Goal: Communication & Community: Answer question/provide support

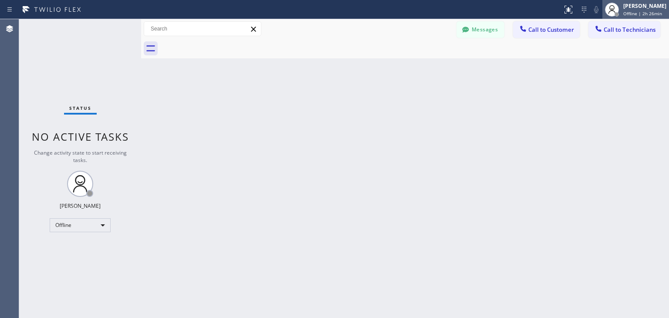
click at [621, 17] on div "Status report No issues detected If you experience an issue, please download th…" at bounding box center [334, 159] width 669 height 318
click at [620, 17] on div at bounding box center [616, 14] width 6 height 6
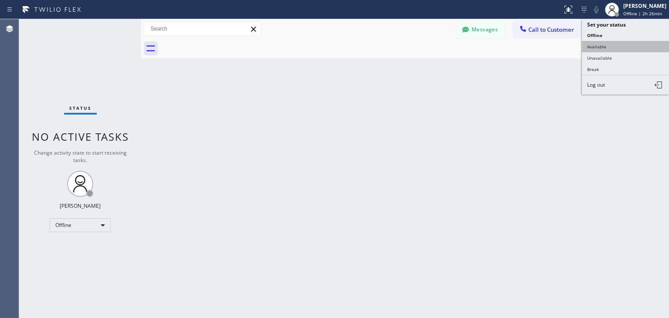
click at [631, 48] on button "Available" at bounding box center [625, 46] width 87 height 11
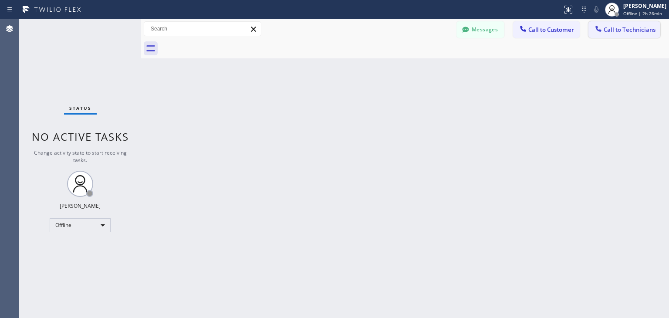
click at [637, 37] on button "Call to Technicians" at bounding box center [624, 29] width 72 height 17
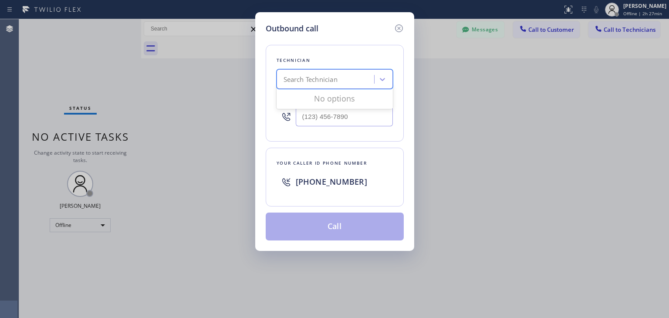
click at [337, 81] on div "Search Technician" at bounding box center [310, 79] width 54 height 10
type input "[PERSON_NAME]"
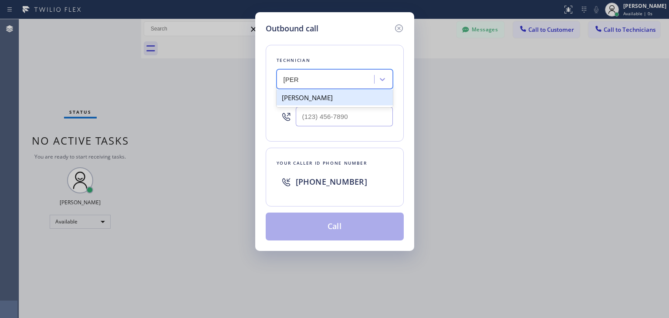
click at [328, 100] on div "[PERSON_NAME]" at bounding box center [334, 98] width 116 height 16
type input "[PHONE_NUMBER]"
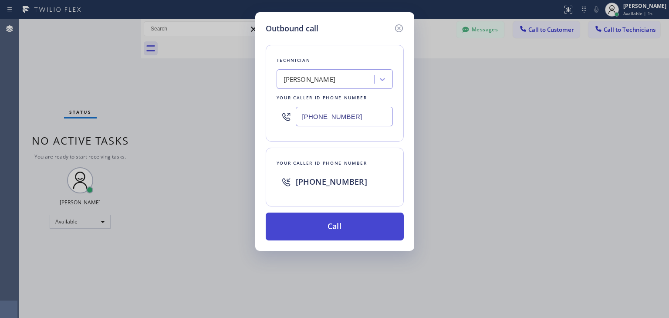
drag, startPoint x: 317, startPoint y: 208, endPoint x: 317, endPoint y: 216, distance: 7.8
click at [317, 216] on div "Technician [PERSON_NAME] Your caller id phone number [PHONE_NUMBER] Your caller…" at bounding box center [335, 137] width 138 height 206
click at [317, 216] on button "Call" at bounding box center [335, 226] width 138 height 28
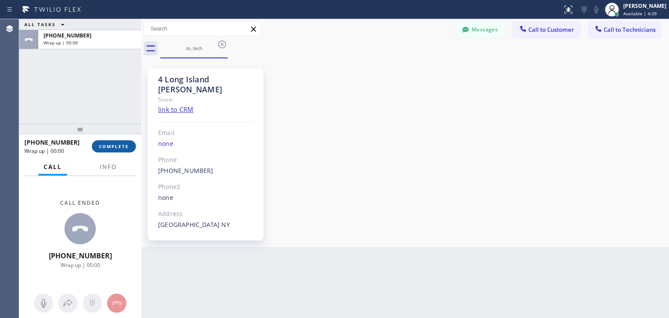
click at [116, 145] on span "COMPLETE" at bounding box center [114, 146] width 30 height 6
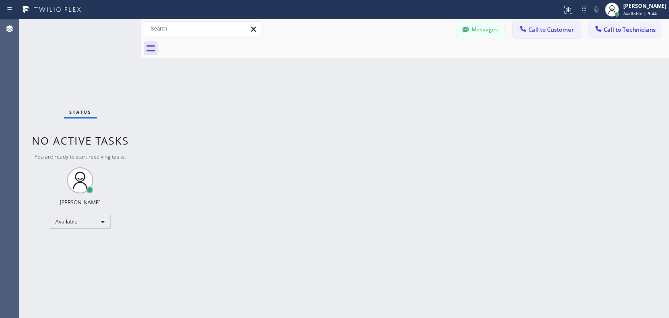
click at [529, 28] on span "Call to Customer" at bounding box center [551, 30] width 46 height 8
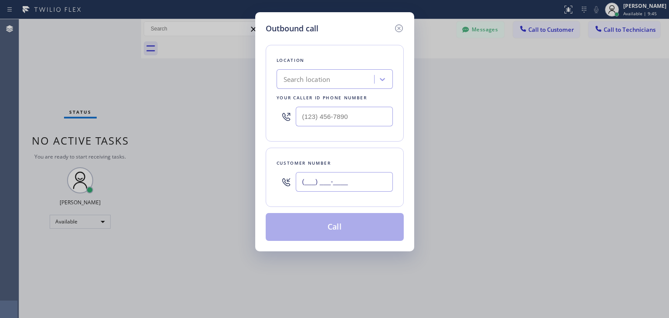
paste input "415) 350-1159"
click at [371, 172] on input "[PHONE_NUMBER]" at bounding box center [344, 182] width 97 height 20
type input "[PHONE_NUMBER]"
click at [294, 89] on div "Location Search location Your caller id phone number" at bounding box center [335, 93] width 138 height 97
paste input "Samsung Appliance Repairs"
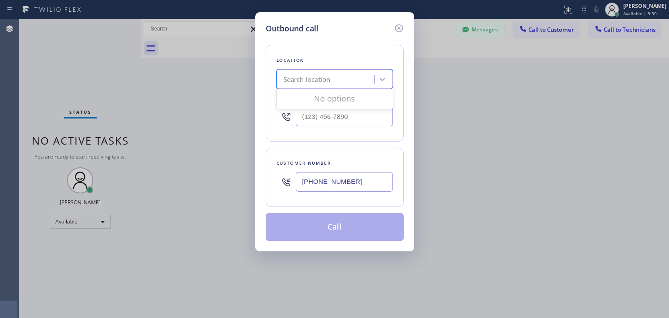
type input "Samsung Appliance Repairs"
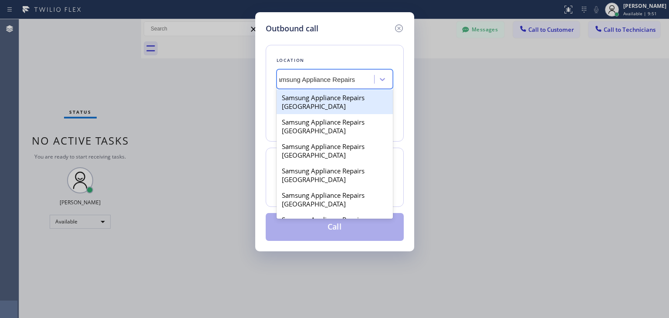
click at [348, 103] on div "Samsung Appliance Repairs [GEOGRAPHIC_DATA]" at bounding box center [334, 102] width 116 height 24
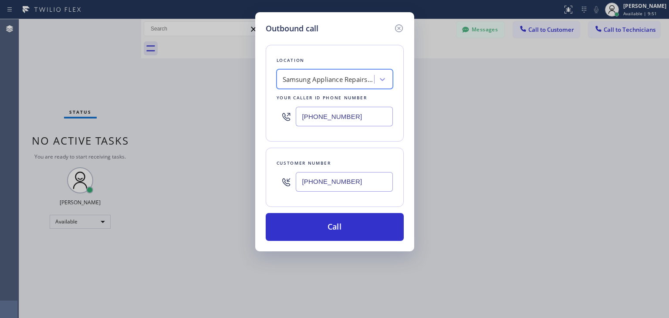
scroll to position [0, 0]
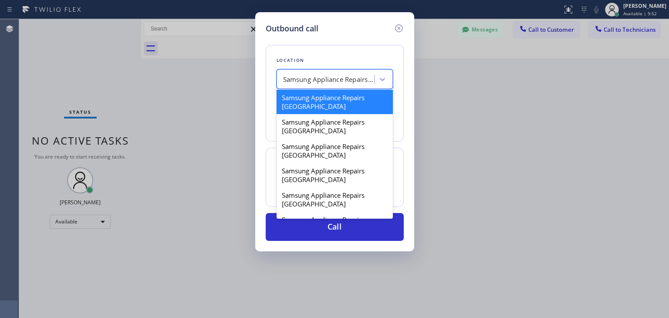
click at [369, 80] on div "Samsung Appliance Repairs [GEOGRAPHIC_DATA]" at bounding box center [328, 79] width 91 height 10
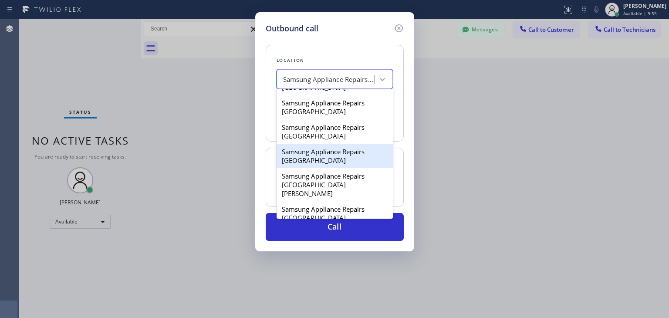
scroll to position [91, 0]
click at [346, 156] on div "Samsung Appliance Repairs [GEOGRAPHIC_DATA]" at bounding box center [334, 157] width 116 height 24
type input "[PHONE_NUMBER]"
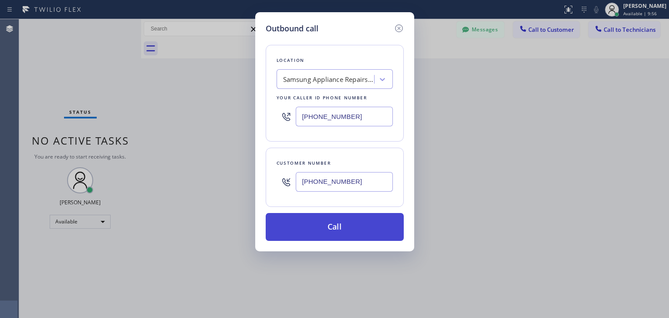
click at [348, 229] on button "Call" at bounding box center [335, 227] width 138 height 28
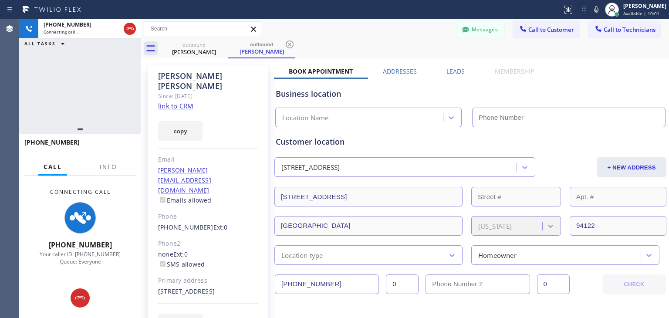
type input "[PHONE_NUMBER]"
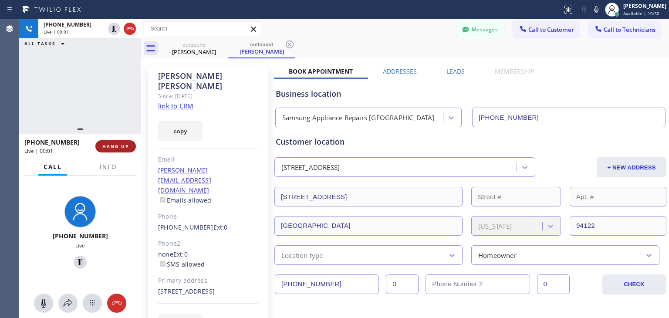
click at [121, 148] on span "HANG UP" at bounding box center [115, 146] width 27 height 6
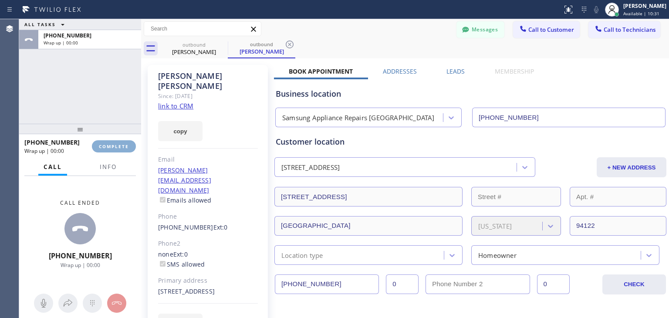
click at [121, 148] on span "COMPLETE" at bounding box center [114, 146] width 30 height 6
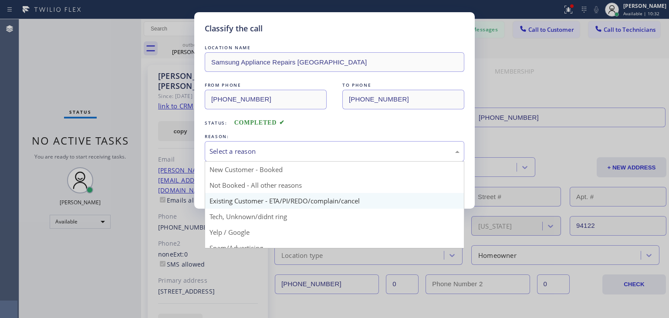
drag, startPoint x: 273, startPoint y: 155, endPoint x: 271, endPoint y: 198, distance: 42.7
click at [271, 162] on div "Select a reason New Customer - Booked Not Booked - All other reasons Existing C…" at bounding box center [334, 151] width 259 height 20
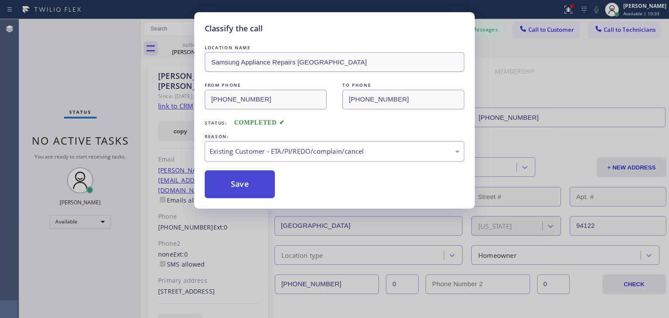
drag, startPoint x: 271, startPoint y: 198, endPoint x: 253, endPoint y: 185, distance: 22.5
click at [253, 185] on button "Save" at bounding box center [240, 184] width 70 height 28
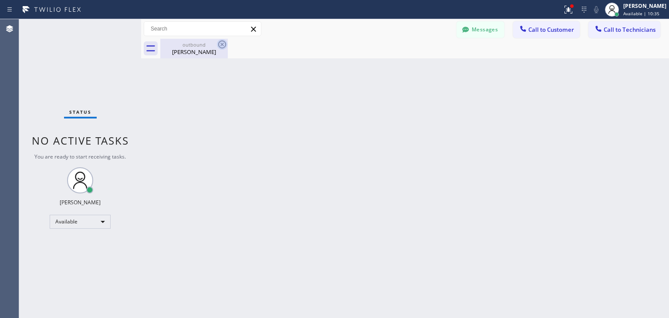
click at [222, 44] on icon at bounding box center [222, 44] width 8 height 8
click at [484, 26] on button "Messages" at bounding box center [480, 29] width 48 height 17
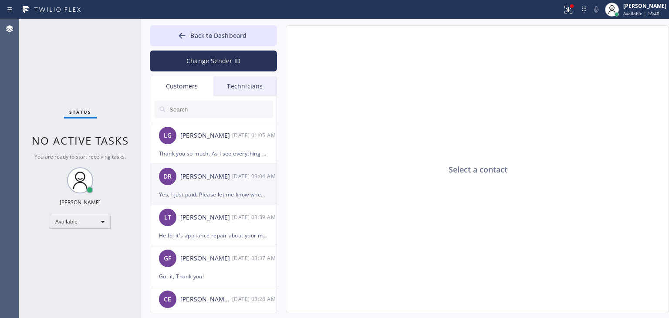
click at [237, 170] on div "[PERSON_NAME] [DATE] 09:04 AM" at bounding box center [213, 176] width 127 height 26
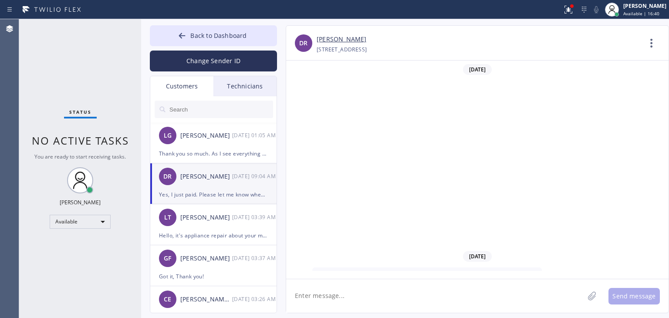
scroll to position [192, 0]
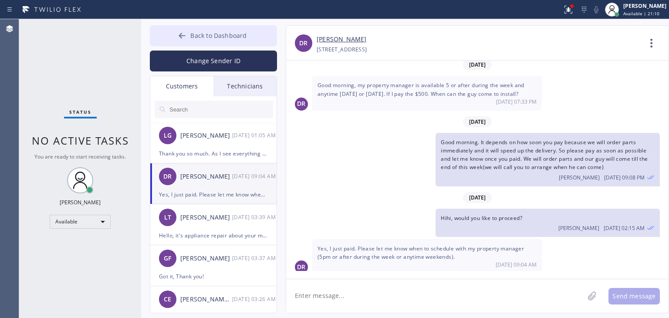
click at [202, 35] on span "Back to Dashboard" at bounding box center [218, 35] width 56 height 8
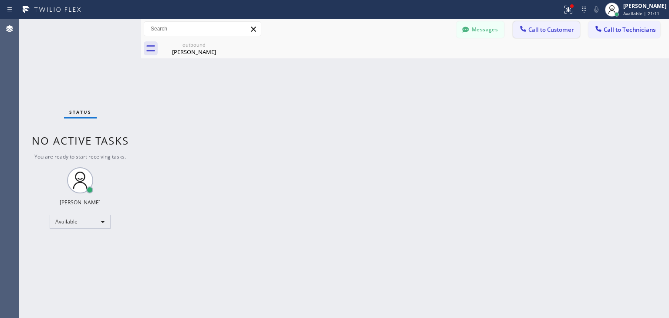
click at [554, 37] on button "Call to Customer" at bounding box center [546, 29] width 67 height 17
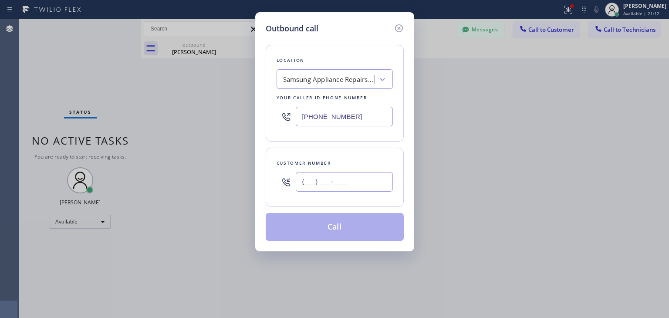
paste input "707) 492-2441"
click at [356, 183] on input "[PHONE_NUMBER]" at bounding box center [344, 182] width 97 height 20
type input "[PHONE_NUMBER]"
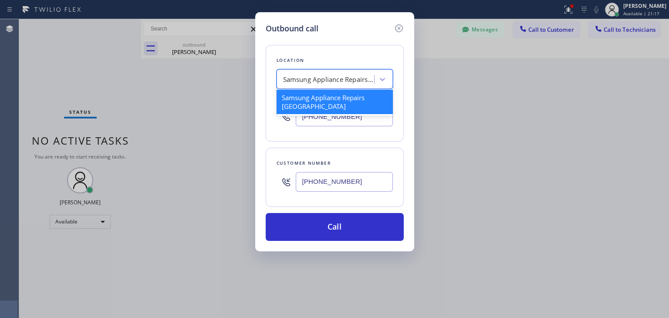
paste input "5 Star Appliance Repair"
type input "5 Star Appliance Repair"
click at [362, 85] on div "Samsung Appliance Repairs [GEOGRAPHIC_DATA] 5 Star Appliance Repair" at bounding box center [334, 79] width 116 height 20
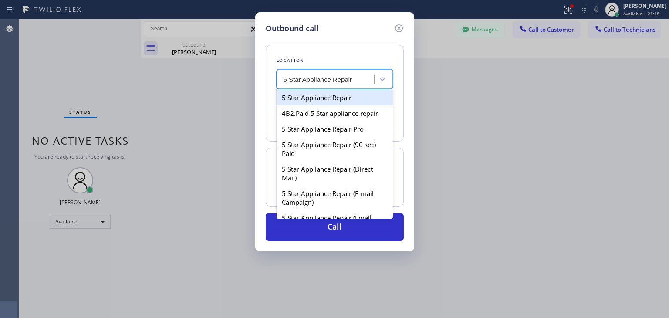
click at [366, 104] on div "5 Star Appliance Repair" at bounding box center [334, 98] width 116 height 16
type input "[PHONE_NUMBER]"
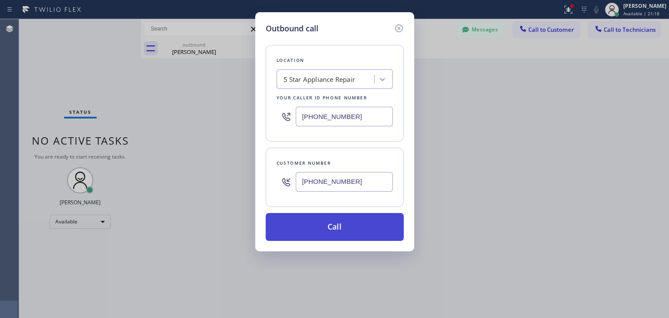
click at [368, 222] on button "Call" at bounding box center [335, 227] width 138 height 28
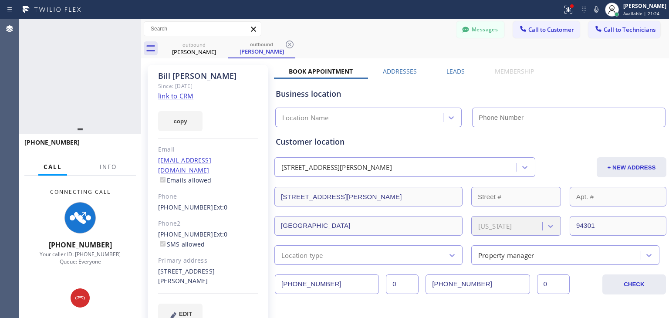
type input "[PHONE_NUMBER]"
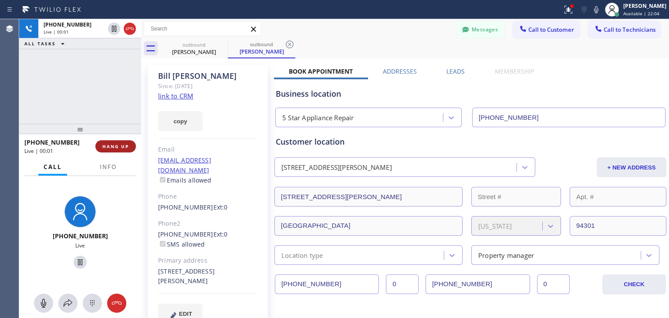
click at [125, 144] on span "HANG UP" at bounding box center [115, 146] width 27 height 6
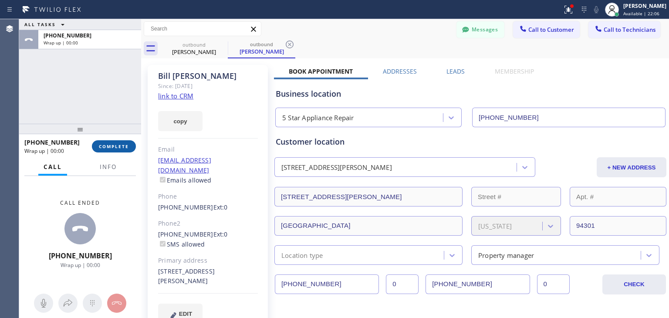
click at [125, 144] on span "COMPLETE" at bounding box center [114, 146] width 30 height 6
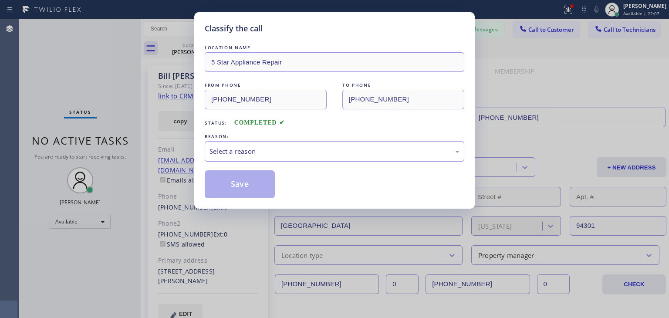
click at [333, 150] on div "Select a reason" at bounding box center [334, 151] width 250 height 10
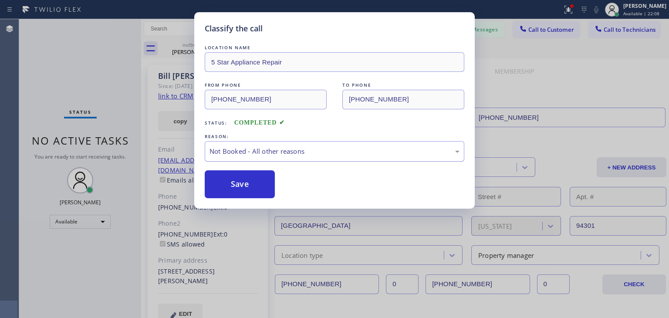
drag, startPoint x: 331, startPoint y: 187, endPoint x: 362, endPoint y: 151, distance: 47.8
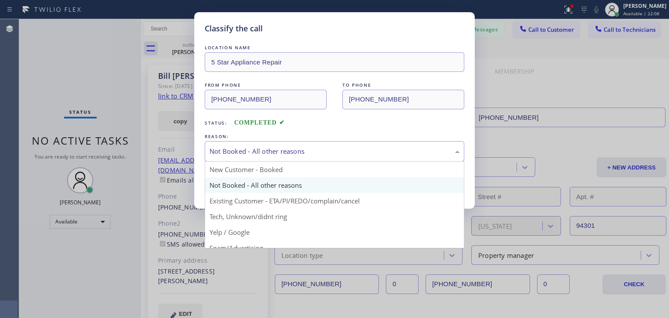
click at [362, 151] on div "Not Booked - All other reasons" at bounding box center [334, 151] width 250 height 10
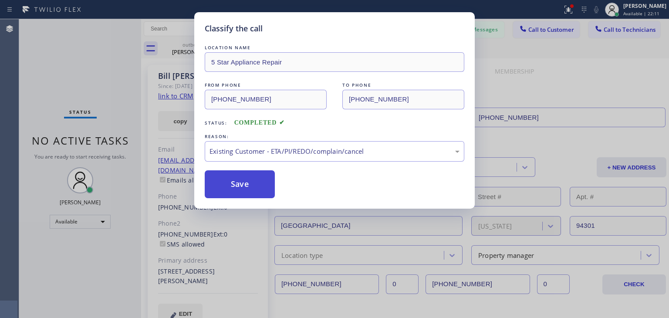
click at [232, 192] on button "Save" at bounding box center [240, 184] width 70 height 28
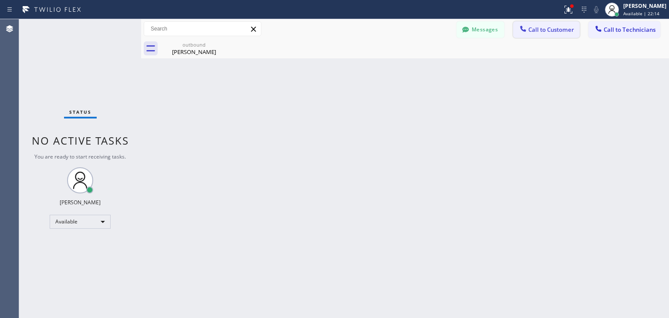
click at [567, 32] on span "Call to Customer" at bounding box center [551, 30] width 46 height 8
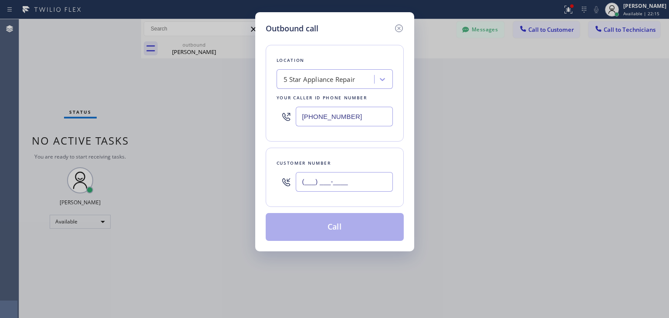
click at [338, 181] on input "(___) ___-____" at bounding box center [344, 182] width 97 height 20
paste input "415) 568-0496"
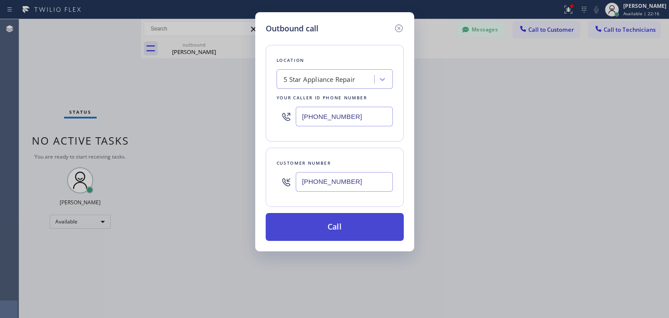
type input "[PHONE_NUMBER]"
click at [337, 222] on button "Call" at bounding box center [335, 227] width 138 height 28
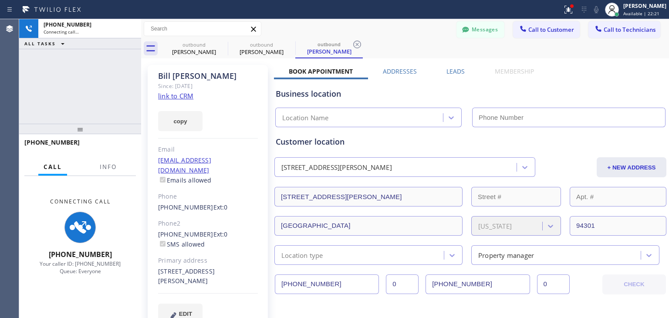
type input "[PHONE_NUMBER]"
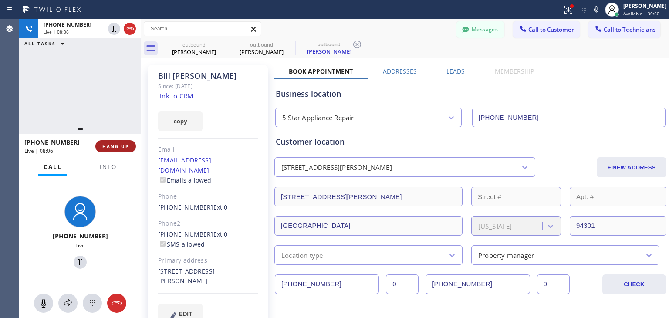
click at [129, 143] on button "HANG UP" at bounding box center [115, 146] width 40 height 12
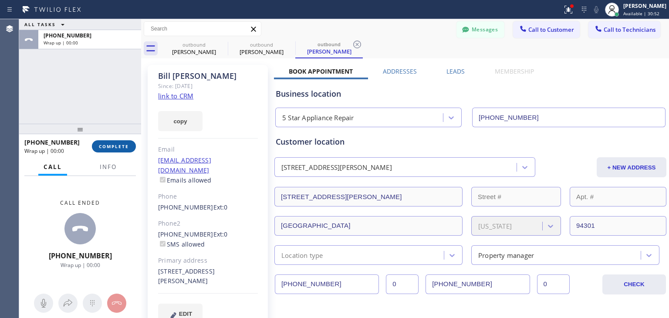
click at [129, 143] on button "COMPLETE" at bounding box center [114, 146] width 44 height 12
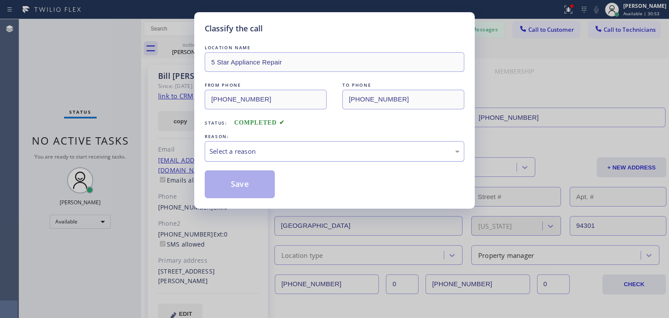
click at [268, 145] on div "Select a reason" at bounding box center [334, 151] width 259 height 20
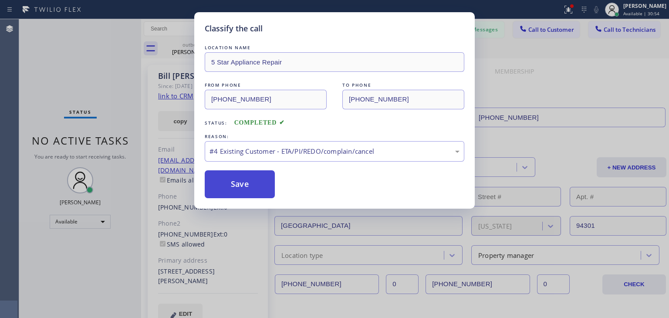
drag, startPoint x: 305, startPoint y: 222, endPoint x: 244, endPoint y: 180, distance: 73.9
click at [244, 180] on button "Save" at bounding box center [240, 184] width 70 height 28
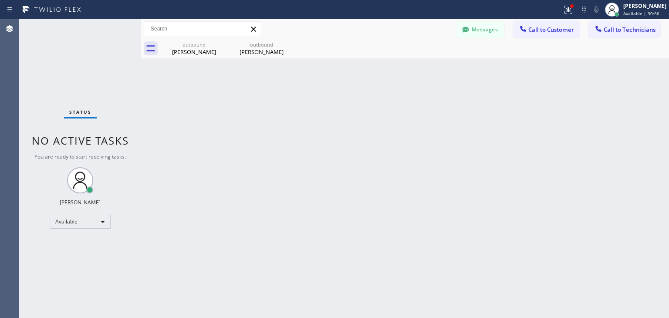
click at [630, 26] on span "Call to Technicians" at bounding box center [629, 30] width 52 height 8
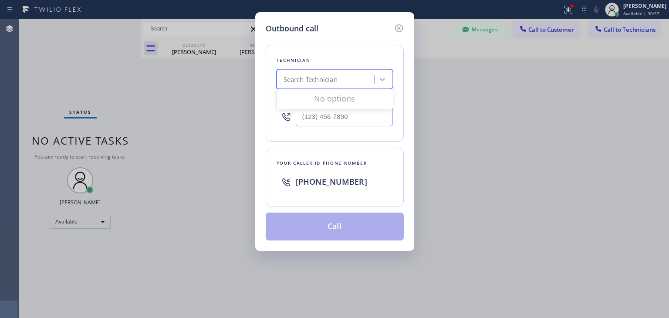
click at [302, 79] on div "Search Technician" at bounding box center [310, 79] width 54 height 10
type input "[PERSON_NAME]"
click at [305, 98] on div "[PERSON_NAME]" at bounding box center [334, 98] width 116 height 16
type input "[PHONE_NUMBER]"
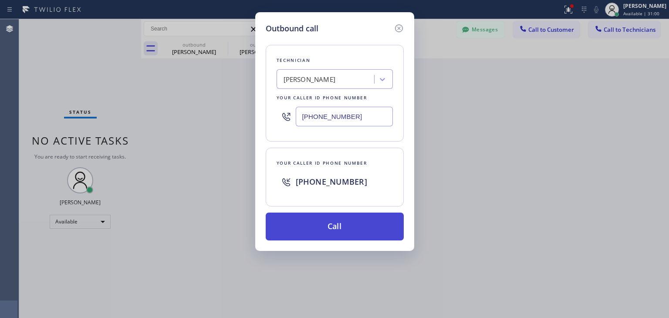
click at [340, 220] on button "Call" at bounding box center [335, 226] width 138 height 28
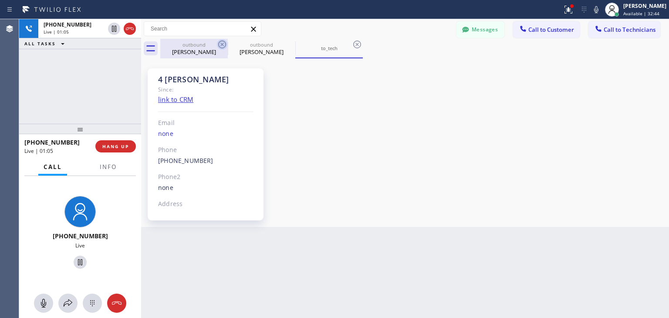
click at [222, 41] on icon at bounding box center [222, 44] width 10 height 10
click at [0, 0] on icon at bounding box center [0, 0] width 0 height 0
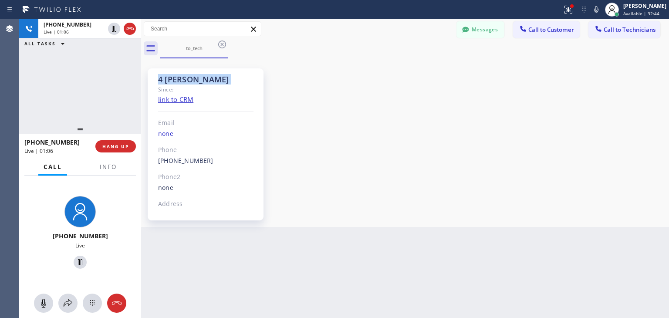
click at [222, 41] on icon at bounding box center [222, 44] width 10 height 10
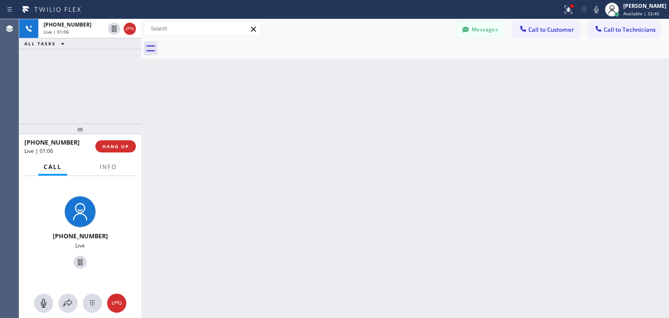
click at [222, 41] on div at bounding box center [414, 49] width 509 height 20
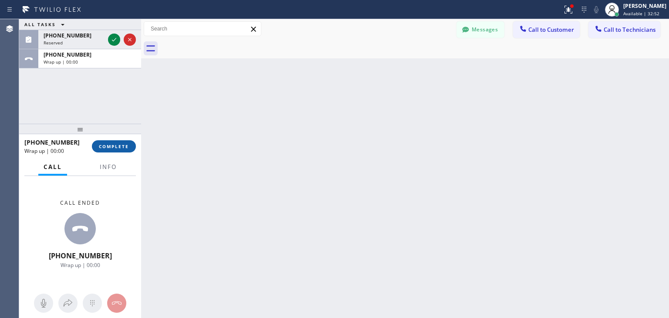
click at [115, 145] on span "COMPLETE" at bounding box center [114, 146] width 30 height 6
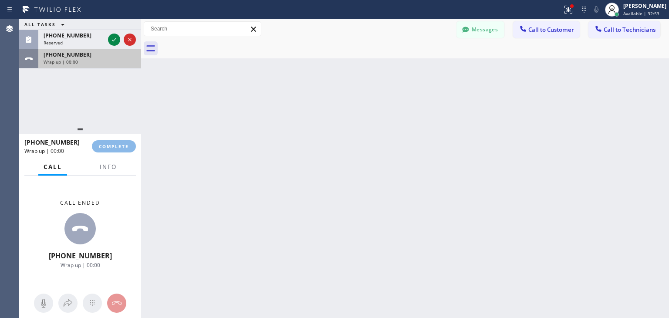
click at [118, 51] on div "ALL TASKS ALL TASKS ACTIVE TASKS TASKS IN WRAP UP [PHONE_NUMBER] Reserved [PHON…" at bounding box center [80, 168] width 122 height 299
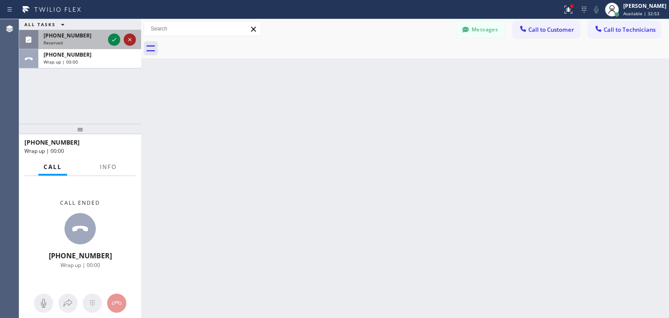
click at [132, 37] on icon at bounding box center [130, 39] width 10 height 10
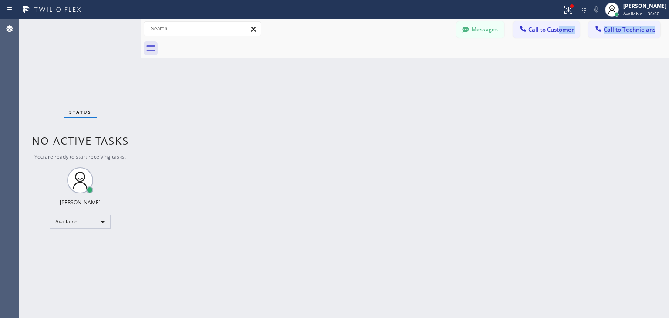
drag, startPoint x: 559, startPoint y: 21, endPoint x: 552, endPoint y: 47, distance: 26.6
click at [552, 47] on div "Messages Call to Customer Call to Technicians Outbound call Location 5 Star App…" at bounding box center [405, 38] width 528 height 39
click at [559, 30] on span "Call to Customer" at bounding box center [551, 30] width 46 height 8
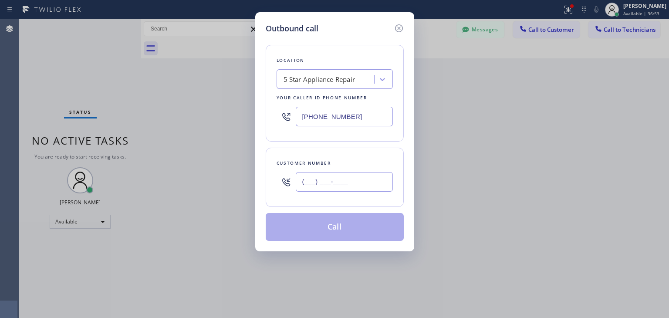
click at [369, 176] on input "(___) ___-____" at bounding box center [344, 182] width 97 height 20
paste input "516) 521-6397"
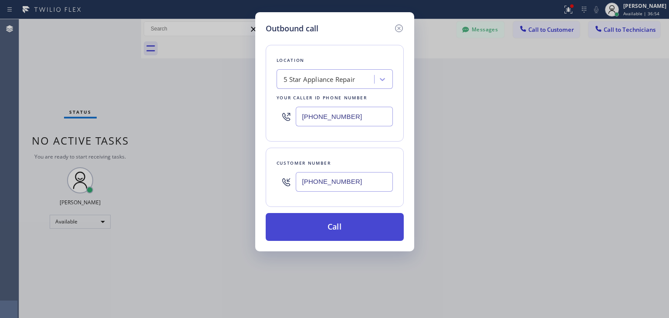
type input "[PHONE_NUMBER]"
click at [357, 222] on button "Call" at bounding box center [335, 227] width 138 height 28
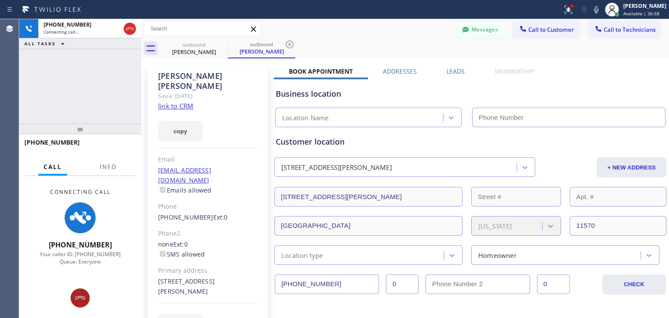
type input "[PHONE_NUMBER]"
click at [80, 303] on button at bounding box center [80, 297] width 19 height 19
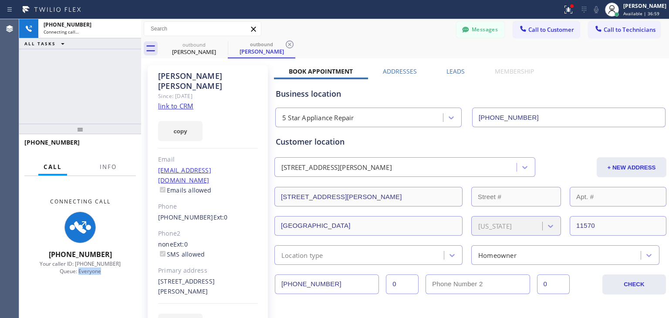
click at [80, 303] on div "Connecting Call [PHONE_NUMBER] Your caller ID: [PHONE_NUMBER] Queue: Everyone" at bounding box center [80, 247] width 122 height 142
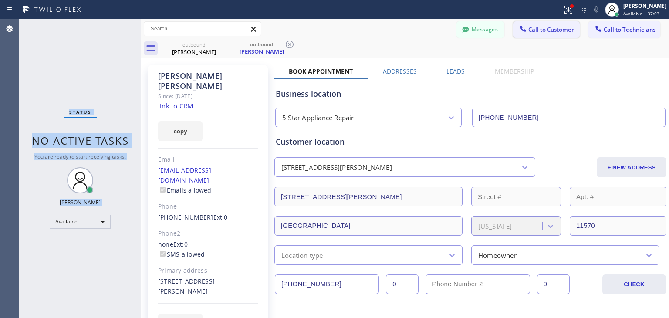
click at [559, 26] on span "Call to Customer" at bounding box center [551, 30] width 46 height 8
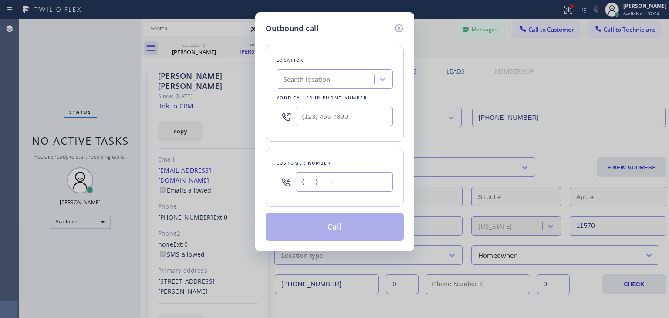
click at [307, 175] on input "(___) ___-____" at bounding box center [344, 182] width 97 height 20
paste input "516) 521-6397"
type input "[PHONE_NUMBER]"
click at [354, 84] on div "Search location" at bounding box center [326, 79] width 95 height 15
paste input "KitchenAid Appliance Professionals"
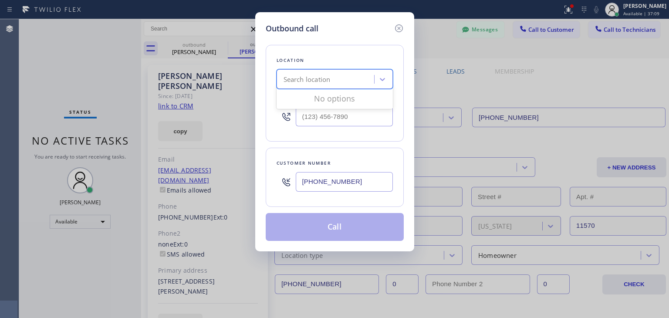
type input "KitchenAid Appliance Professionals"
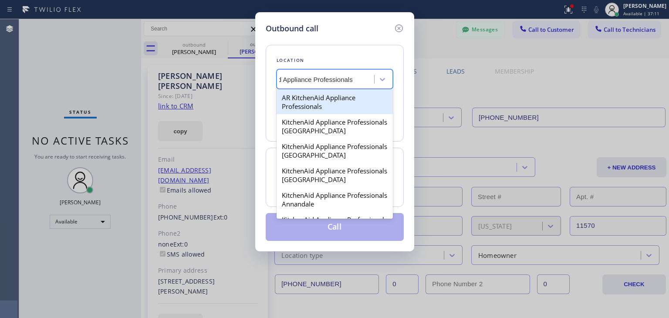
click at [352, 108] on div "AR KitchenAid Appliance Professionals" at bounding box center [334, 102] width 116 height 24
type input "[PHONE_NUMBER]"
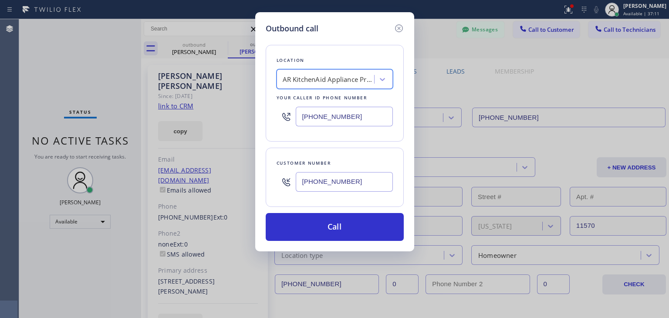
scroll to position [0, 0]
paste input "KitchenAid Appliance Professionals [GEOGRAPHIC_DATA]"
type input "KitchenAid Appliance Professionals [GEOGRAPHIC_DATA]"
click at [334, 74] on div "KitchenAid Appliance Professionals [GEOGRAPHIC_DATA] KitchenAid Appliance Profe…" at bounding box center [317, 79] width 77 height 15
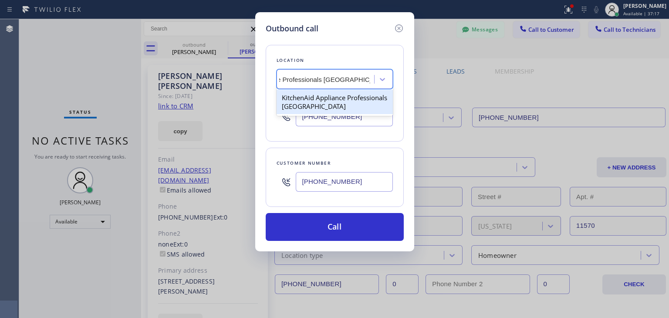
click at [330, 104] on div "KitchenAid Appliance Professionals [GEOGRAPHIC_DATA]" at bounding box center [334, 102] width 116 height 24
type input "[PHONE_NUMBER]"
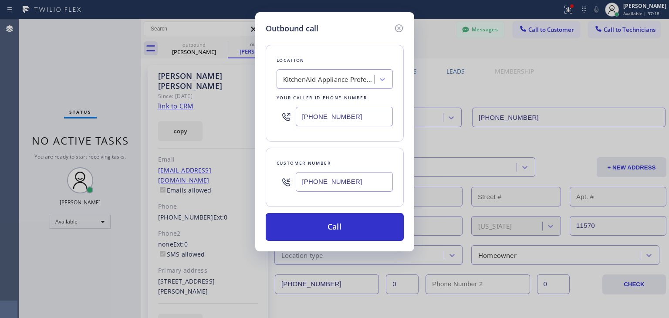
click at [327, 211] on div "Location KitchenAid Appliance Professionals [GEOGRAPHIC_DATA] Your caller id ph…" at bounding box center [335, 137] width 138 height 206
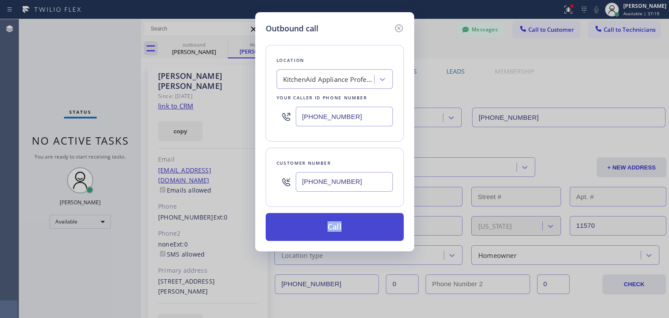
click at [327, 213] on div "Location KitchenAid Appliance Professionals [GEOGRAPHIC_DATA] Your caller id ph…" at bounding box center [335, 137] width 138 height 206
click at [327, 213] on button "Call" at bounding box center [335, 227] width 138 height 28
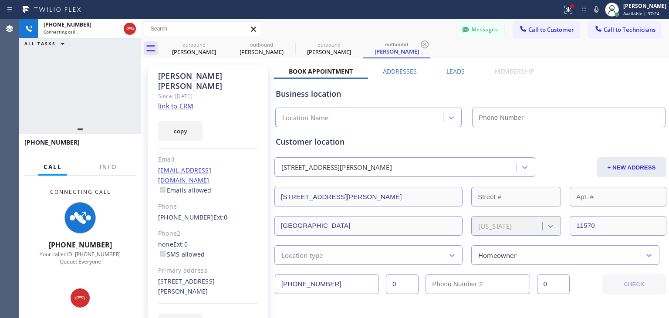
type input "[PHONE_NUMBER]"
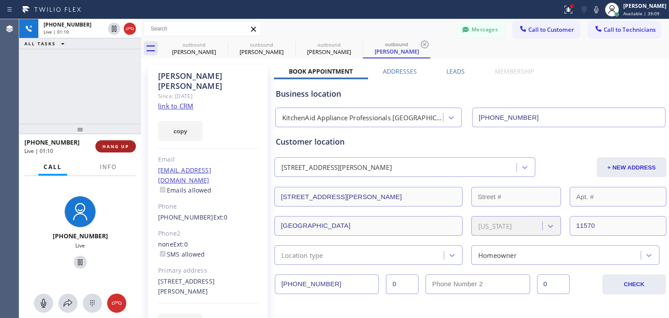
click at [118, 142] on button "HANG UP" at bounding box center [115, 146] width 40 height 12
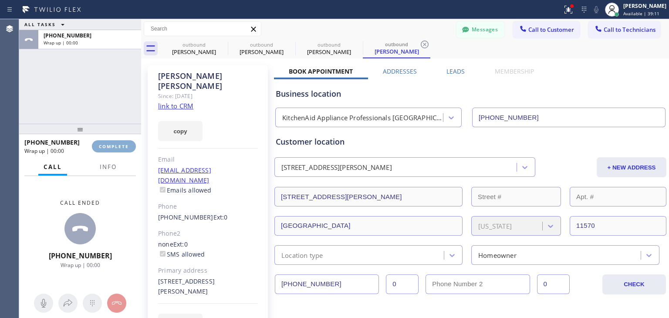
click at [118, 142] on button "COMPLETE" at bounding box center [114, 146] width 44 height 12
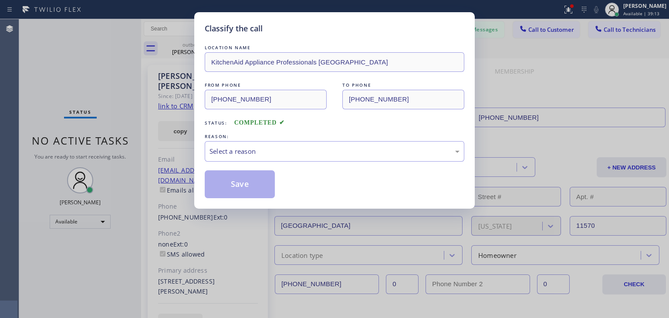
click at [264, 162] on div "LOCATION NAME KitchenAid Appliance Professionals [GEOGRAPHIC_DATA] FROM PHONE […" at bounding box center [334, 120] width 259 height 155
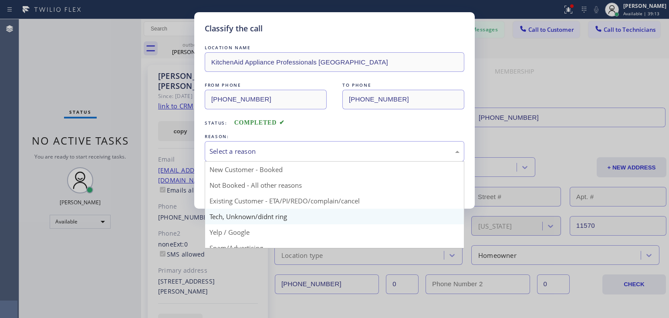
drag, startPoint x: 280, startPoint y: 156, endPoint x: 289, endPoint y: 215, distance: 59.4
click at [289, 162] on div "Select a reason New Customer - Booked Not Booked - All other reasons Existing C…" at bounding box center [334, 151] width 259 height 20
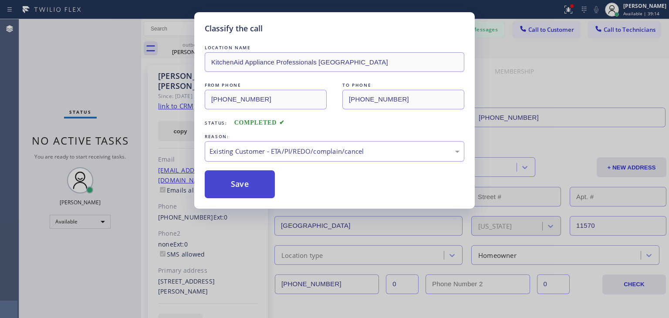
drag, startPoint x: 307, startPoint y: 206, endPoint x: 253, endPoint y: 189, distance: 57.1
click at [253, 189] on button "Save" at bounding box center [240, 184] width 70 height 28
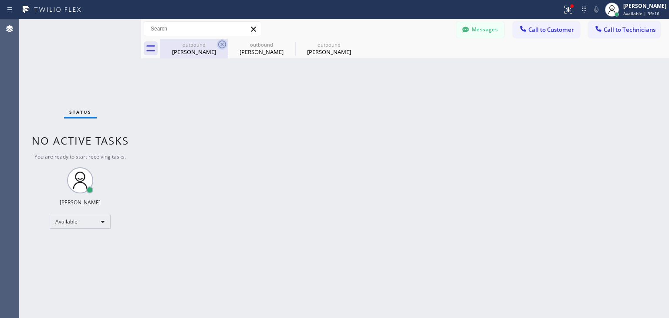
click at [219, 43] on icon at bounding box center [222, 44] width 8 height 8
type input "[PHONE_NUMBER]"
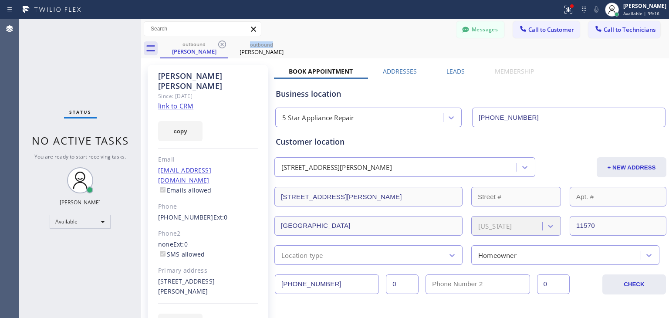
click at [219, 43] on icon at bounding box center [222, 44] width 8 height 8
type input "[PHONE_NUMBER]"
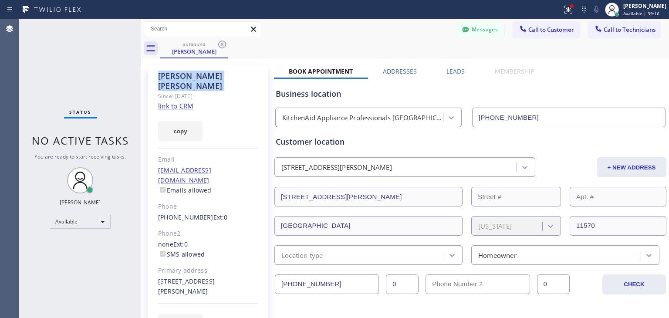
click at [219, 43] on icon at bounding box center [222, 44] width 8 height 8
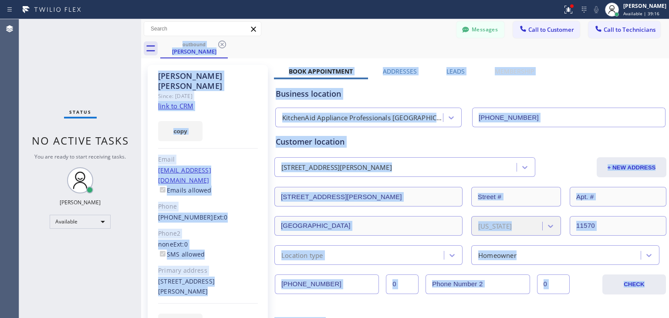
click at [219, 43] on div "outbound [PERSON_NAME]" at bounding box center [414, 49] width 509 height 20
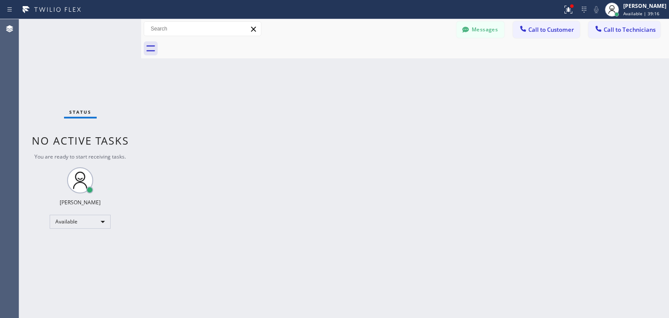
click at [219, 43] on div at bounding box center [414, 49] width 509 height 20
click at [502, 28] on button "Messages" at bounding box center [480, 29] width 48 height 17
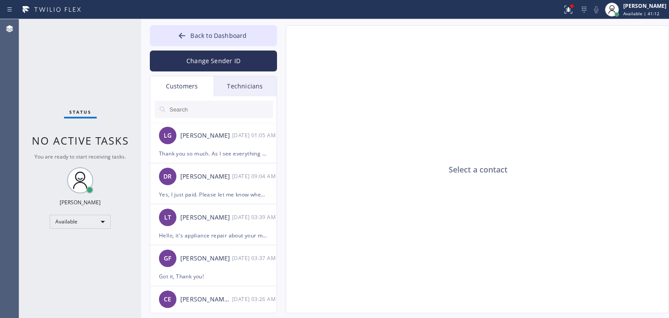
click at [209, 108] on input "text" at bounding box center [220, 109] width 104 height 17
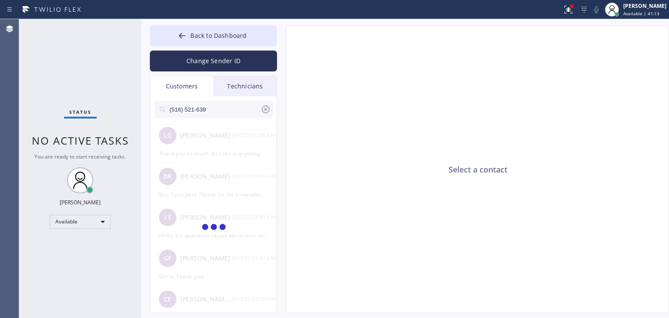
click at [209, 108] on input "(516) 521-639" at bounding box center [214, 109] width 92 height 17
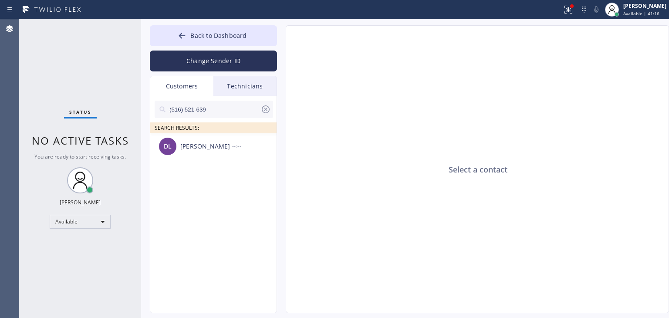
type input "(516) 521-639"
click at [222, 147] on div "[PERSON_NAME]" at bounding box center [206, 146] width 52 height 10
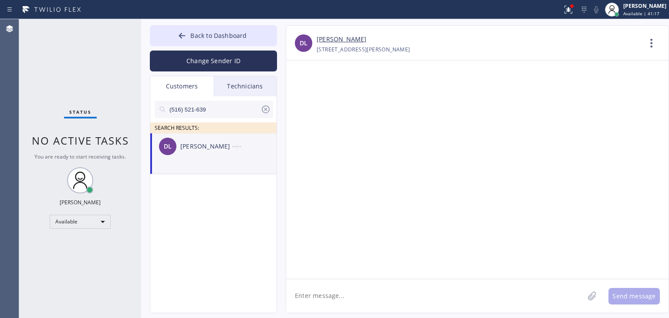
click at [337, 289] on textarea at bounding box center [435, 296] width 298 height 34
click at [446, 77] on div at bounding box center [477, 170] width 382 height 218
click at [371, 286] on textarea "Hello [PERSON_NAME]. It's" at bounding box center [442, 296] width 313 height 34
paste textarea "KitchenAid Appliance Professionals [GEOGRAPHIC_DATA]"
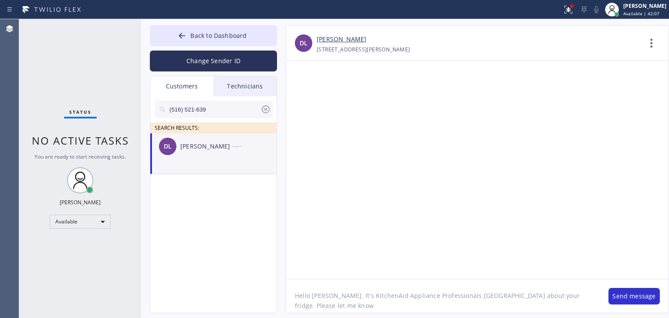
drag, startPoint x: 550, startPoint y: 294, endPoint x: 563, endPoint y: 310, distance: 20.8
click at [563, 310] on textarea "Hello [PERSON_NAME]. It's KitchenAid Appliance Professionals [GEOGRAPHIC_DATA] …" at bounding box center [442, 296] width 313 height 34
paste textarea "please let me know whose name the check was made out to"
click at [555, 293] on textarea "Hello [PERSON_NAME]. It's KitchenAid Appliance Professionals [GEOGRAPHIC_DATA] …" at bounding box center [442, 296] width 313 height 34
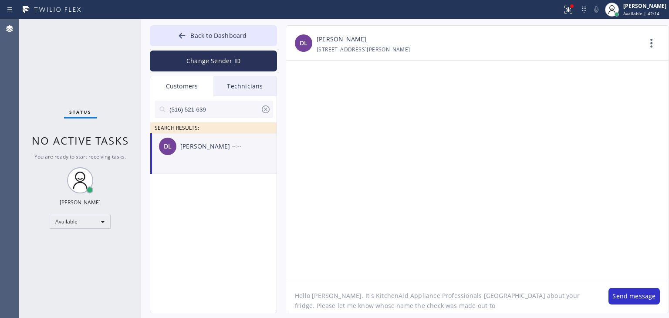
click at [553, 293] on textarea "Hello [PERSON_NAME]. It's KitchenAid Appliance Professionals [GEOGRAPHIC_DATA] …" at bounding box center [442, 296] width 313 height 34
type textarea "Hello [PERSON_NAME]. It's KitchenAid Appliance Professionals [GEOGRAPHIC_DATA] …"
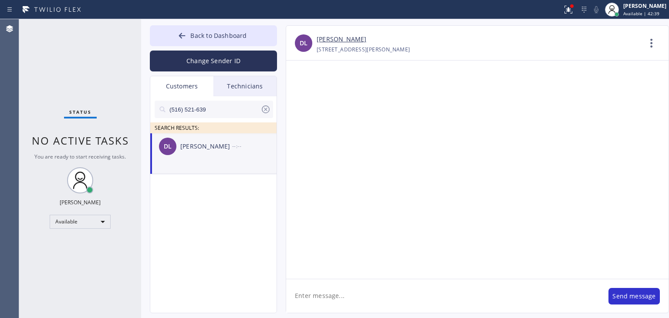
scroll to position [0, 0]
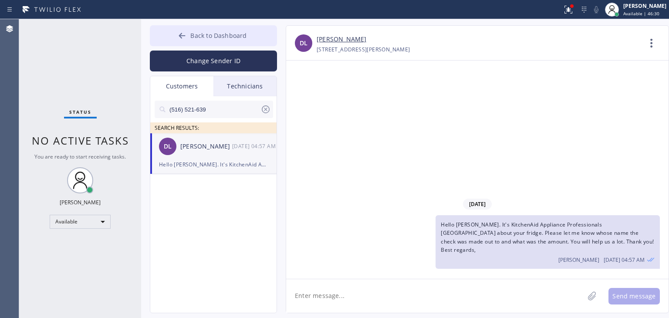
click at [191, 33] on span "Back to Dashboard" at bounding box center [218, 35] width 56 height 8
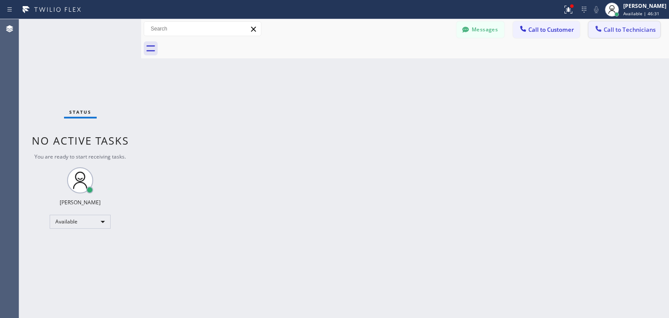
click at [610, 28] on span "Call to Technicians" at bounding box center [629, 30] width 52 height 8
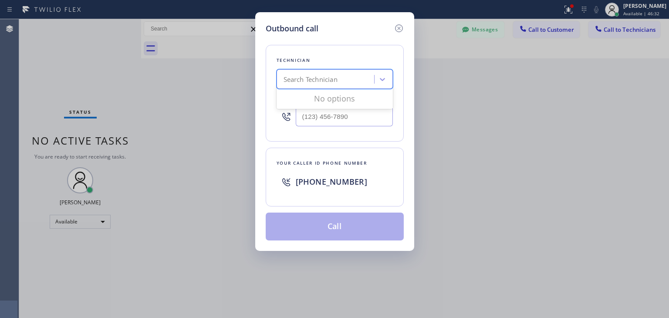
click at [329, 88] on div "Search Technician" at bounding box center [334, 79] width 116 height 20
type input "[PERSON_NAME]"
click at [338, 98] on div "Loading..." at bounding box center [334, 98] width 116 height 17
click at [338, 102] on div "[PERSON_NAME]" at bounding box center [334, 98] width 116 height 16
type input "[PHONE_NUMBER]"
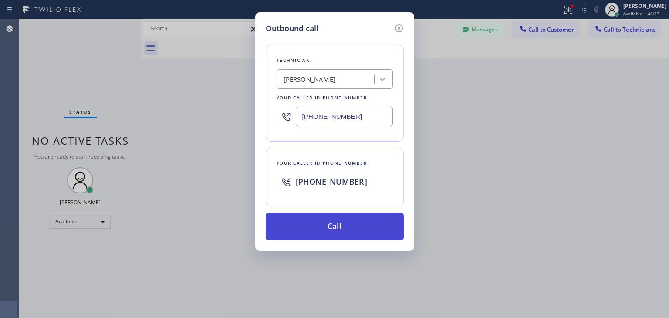
drag, startPoint x: 335, startPoint y: 242, endPoint x: 349, endPoint y: 231, distance: 17.3
click at [349, 231] on div "Outbound call Technician [PERSON_NAME] Your caller id phone number [PHONE_NUMBE…" at bounding box center [334, 131] width 159 height 239
click at [349, 231] on button "Call" at bounding box center [335, 226] width 138 height 28
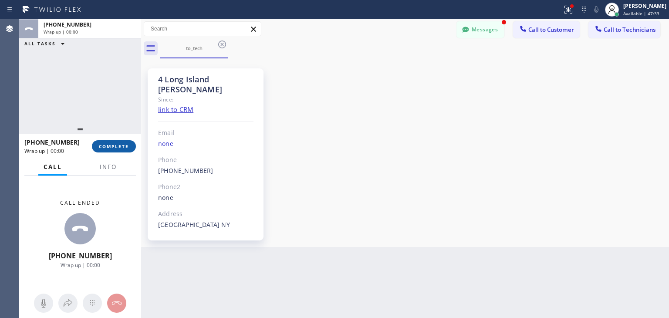
click at [108, 142] on button "COMPLETE" at bounding box center [114, 146] width 44 height 12
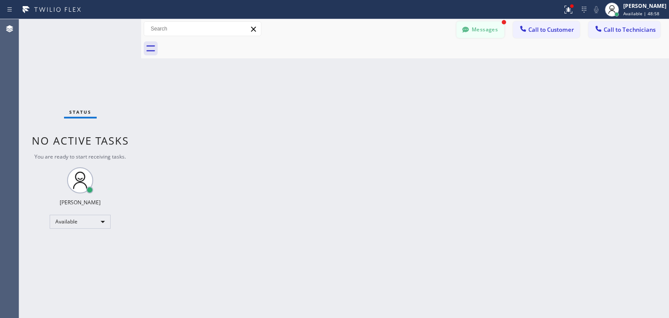
click at [495, 25] on button "Messages" at bounding box center [480, 29] width 48 height 17
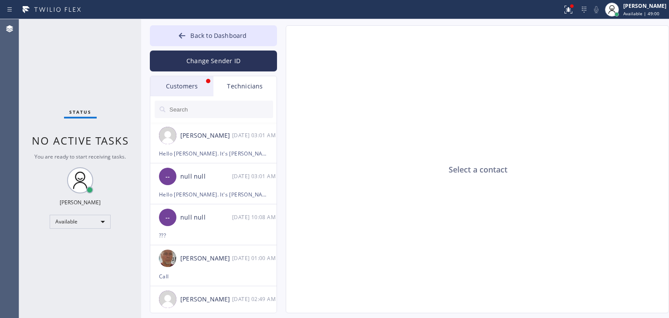
click at [183, 80] on div "Customers" at bounding box center [181, 86] width 63 height 20
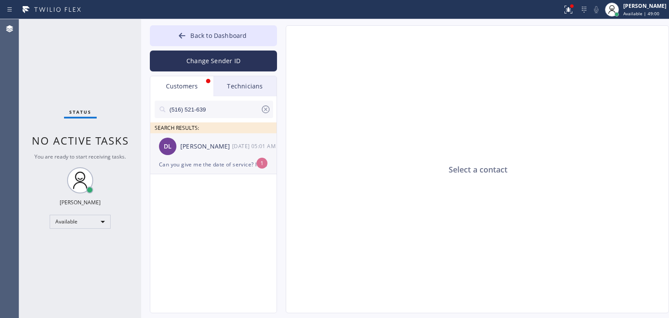
click at [218, 147] on div "[PERSON_NAME]" at bounding box center [206, 146] width 52 height 10
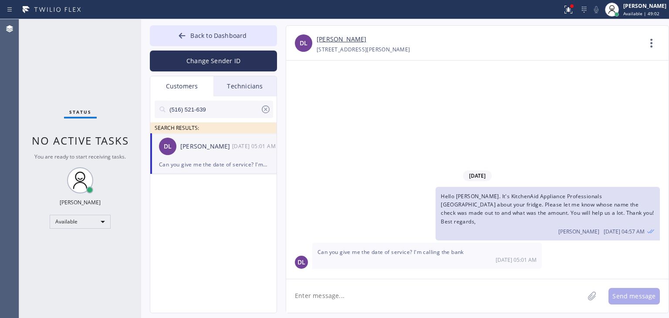
click at [348, 281] on textarea at bounding box center [435, 296] width 298 height 34
paste textarea "[DATE]"
type textarea "[DATE]"
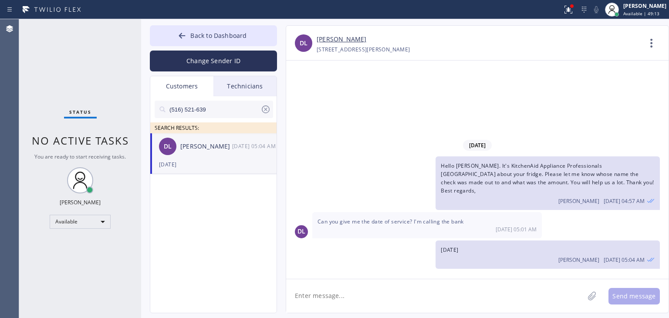
click at [429, 288] on textarea at bounding box center [435, 296] width 298 height 34
click at [441, 288] on textarea at bounding box center [435, 296] width 298 height 34
click at [508, 183] on span "Hello [PERSON_NAME]. It's KitchenAid Appliance Professionals [GEOGRAPHIC_DATA] …" at bounding box center [547, 178] width 213 height 33
click at [446, 303] on textarea "If it wasn't" at bounding box center [442, 296] width 313 height 34
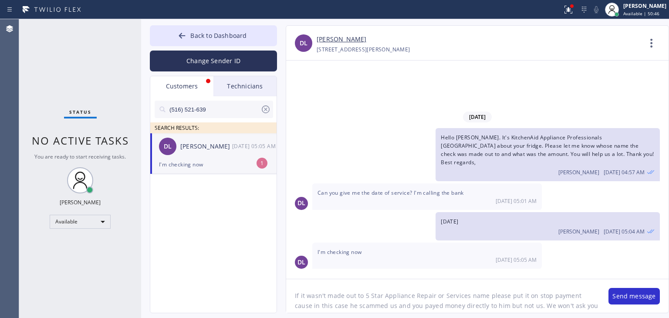
scroll to position [7, 0]
type textarea "If it wasn't made out to 5 Star Appliance Repair or Services name please put it…"
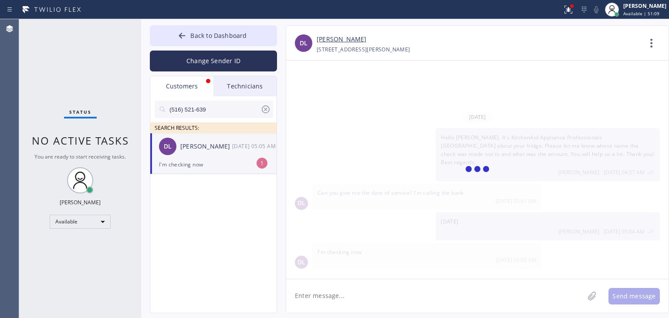
scroll to position [0, 0]
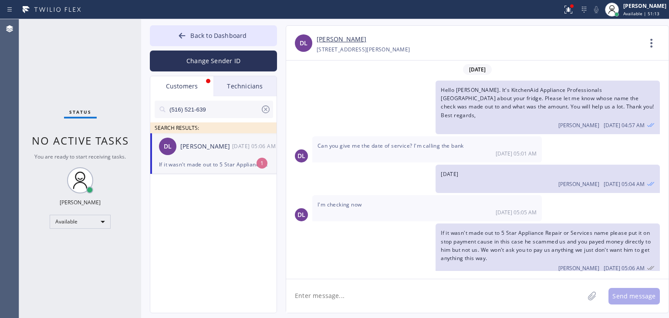
click at [488, 235] on span "If it wasn't made out to 5 Star Appliance Repair or Services name please put it…" at bounding box center [546, 245] width 210 height 33
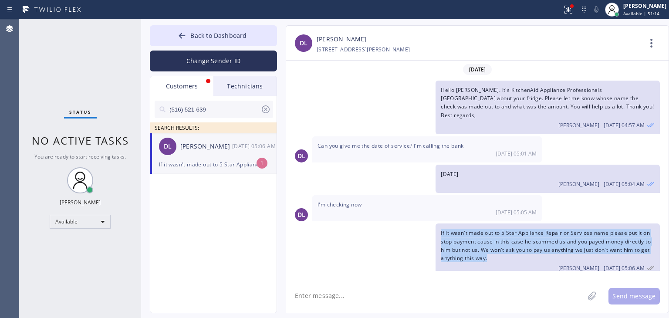
click at [488, 235] on span "If it wasn't made out to 5 Star Appliance Repair or Services name please put it…" at bounding box center [546, 245] width 210 height 33
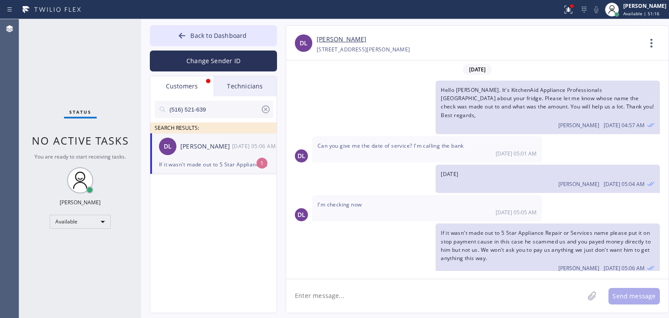
click at [237, 161] on div "If it wasn't made out to 5 Star Appliance Repair or Services name please put it…" at bounding box center [213, 164] width 109 height 10
click at [533, 245] on div "If it wasn't made out to 5 Star Appliance Repair or Services name please put it…" at bounding box center [547, 250] width 224 height 54
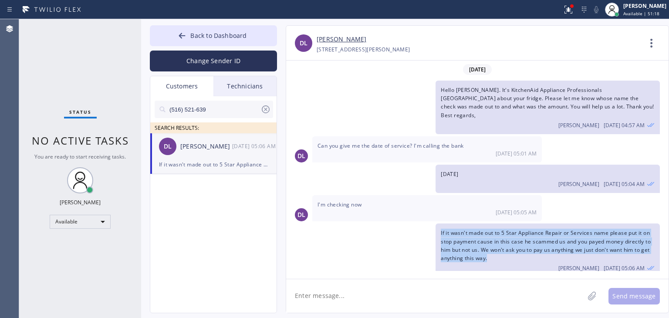
click at [533, 245] on div "If it wasn't made out to 5 Star Appliance Repair or Services name please put it…" at bounding box center [547, 250] width 224 height 54
click at [528, 253] on div "If it wasn't made out to 5 Star Appliance Repair or Services name please put it…" at bounding box center [547, 250] width 224 height 54
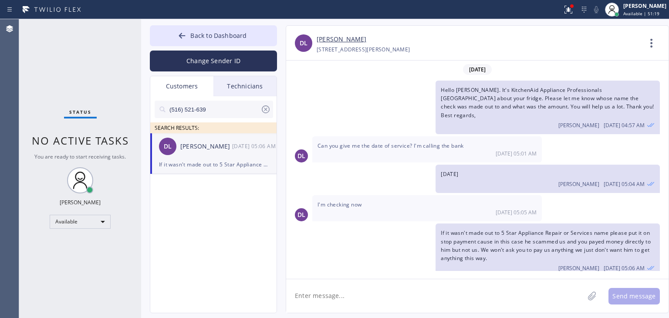
click at [528, 253] on div "If it wasn't made out to 5 Star Appliance Repair or Services name please put it…" at bounding box center [547, 250] width 224 height 54
click at [543, 243] on span "If it wasn't made out to 5 Star Appliance Repair or Services name please put it…" at bounding box center [546, 245] width 210 height 33
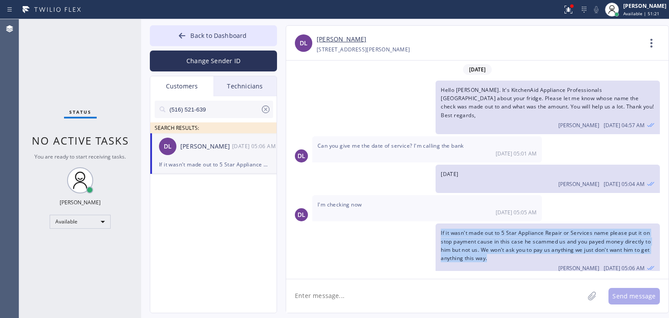
click at [543, 243] on span "If it wasn't made out to 5 Star Appliance Repair or Services name please put it…" at bounding box center [546, 245] width 210 height 33
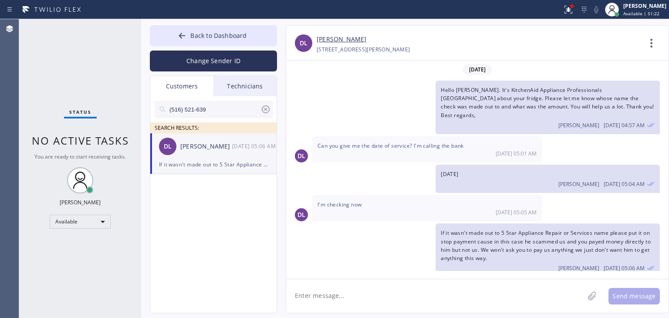
click at [517, 295] on textarea at bounding box center [435, 296] width 298 height 34
type textarea "chargeback"
click at [489, 294] on textarea "chargeback" at bounding box center [442, 296] width 313 height 34
click at [266, 113] on icon at bounding box center [265, 109] width 10 height 10
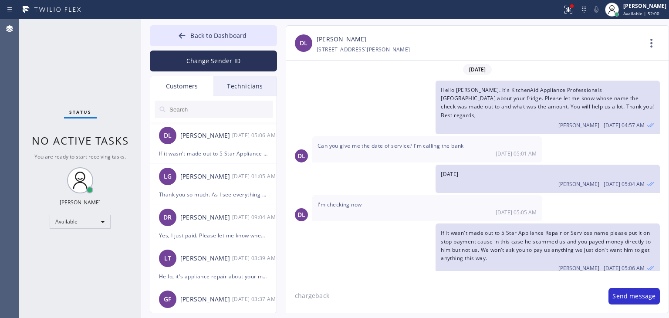
click at [435, 301] on textarea "chargeback" at bounding box center [442, 296] width 313 height 34
click at [502, 293] on textarea "chargeback" at bounding box center [442, 296] width 313 height 34
click at [495, 291] on textarea "chargeback" at bounding box center [442, 296] width 313 height 34
type textarea "c"
type textarea "request your money back. It's unfair. Will be good for both you and us"
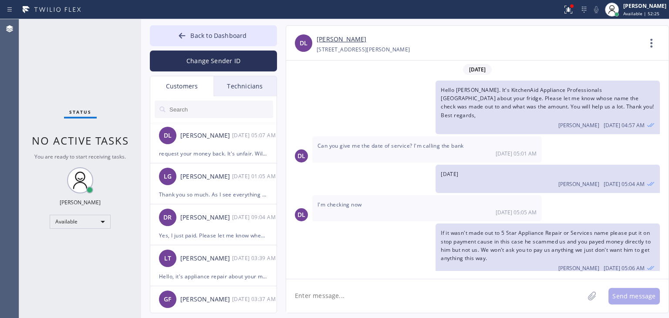
scroll to position [28, 0]
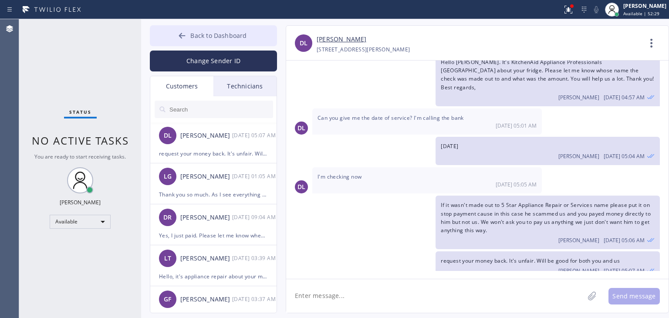
click at [218, 37] on span "Back to Dashboard" at bounding box center [218, 35] width 56 height 8
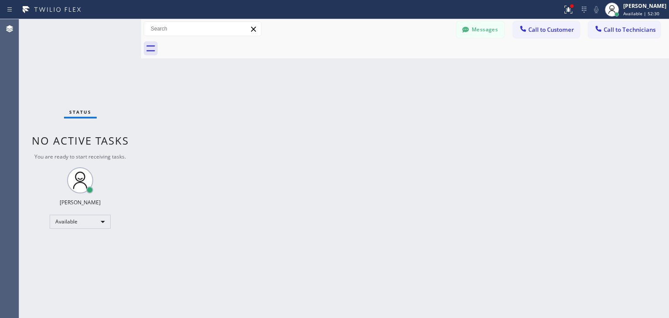
click at [422, 316] on div "Back to Dashboard Change Sender ID Customers Technicians DL [PERSON_NAME] [DATE…" at bounding box center [405, 168] width 528 height 299
drag, startPoint x: 469, startPoint y: 41, endPoint x: 475, endPoint y: 33, distance: 10.3
click at [475, 33] on div "Messages Call to Customer Call to Technicians Outbound call Location KitchenAid…" at bounding box center [405, 38] width 528 height 39
click at [475, 33] on button "Messages" at bounding box center [480, 29] width 48 height 17
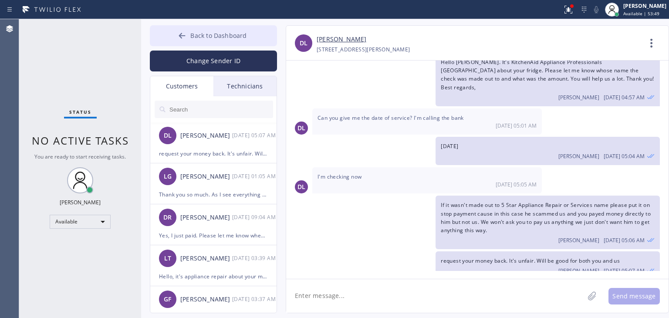
click at [225, 31] on span "Back to Dashboard" at bounding box center [218, 35] width 56 height 8
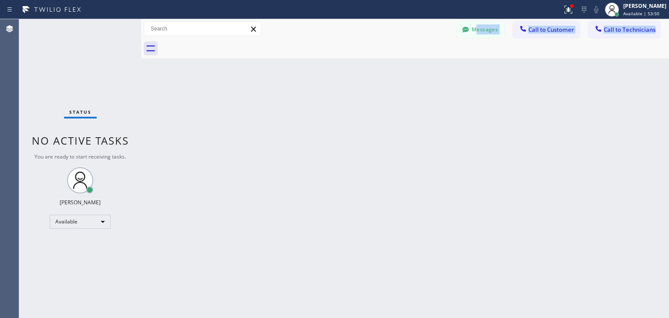
click at [443, 84] on div "Back to Dashboard Change Sender ID Customers Technicians DL [PERSON_NAME] [DATE…" at bounding box center [405, 168] width 528 height 299
click at [536, 32] on span "Call to Customer" at bounding box center [551, 30] width 46 height 8
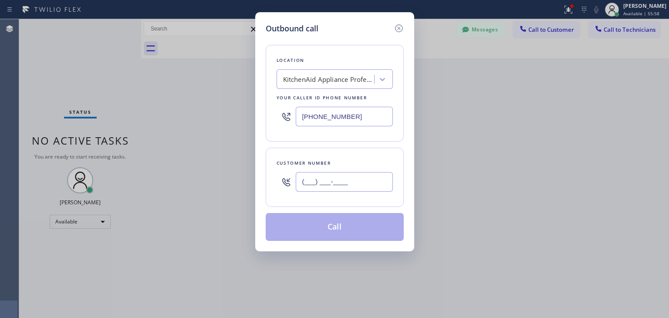
click at [356, 181] on input "(___) ___-____" at bounding box center [344, 182] width 97 height 20
paste input "516) 659-8912"
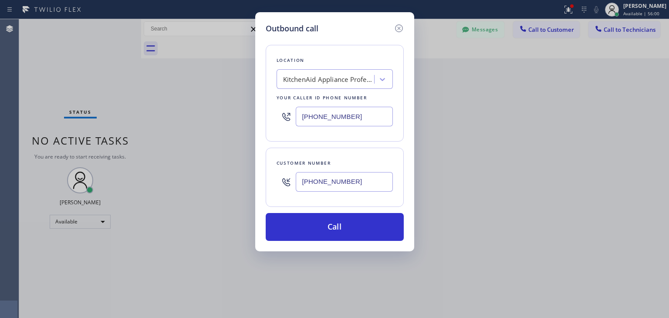
type input "[PHONE_NUMBER]"
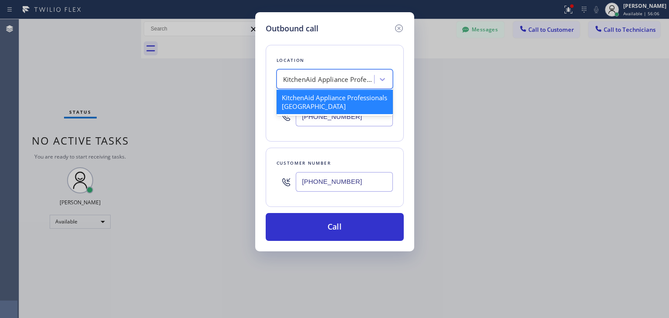
click at [365, 79] on div "KitchenAid Appliance Professionals [GEOGRAPHIC_DATA]" at bounding box center [328, 79] width 91 height 10
paste input "Professional Viking Repair(TFN)"
type input "Professional Viking Repair(TFN)"
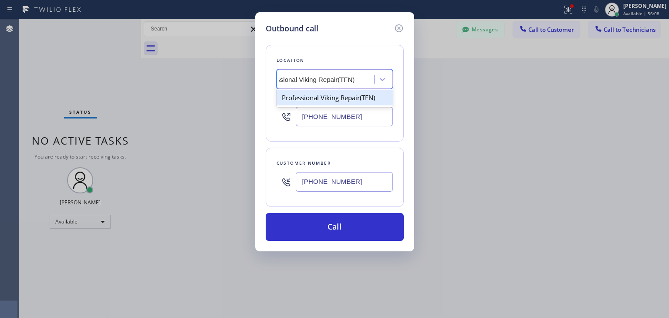
click at [350, 94] on div "Professional Viking Repair(TFN)" at bounding box center [334, 98] width 116 height 16
type input "[PHONE_NUMBER]"
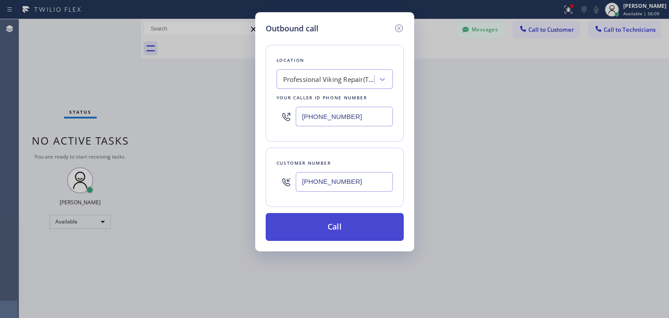
click at [326, 232] on button "Call" at bounding box center [335, 227] width 138 height 28
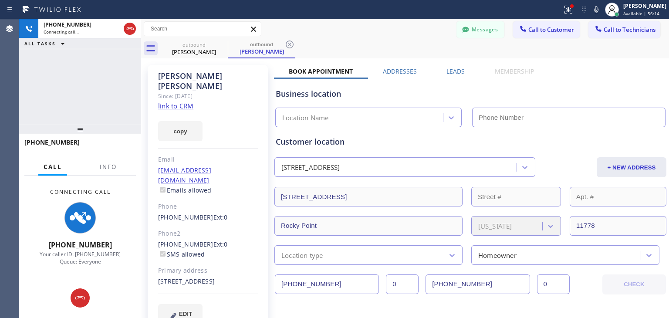
type input "[PHONE_NUMBER]"
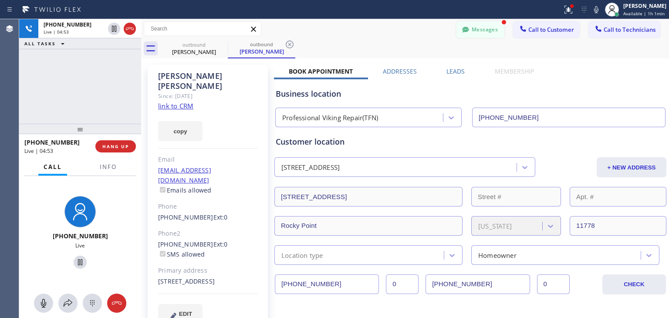
click at [476, 28] on button "Messages" at bounding box center [480, 29] width 48 height 17
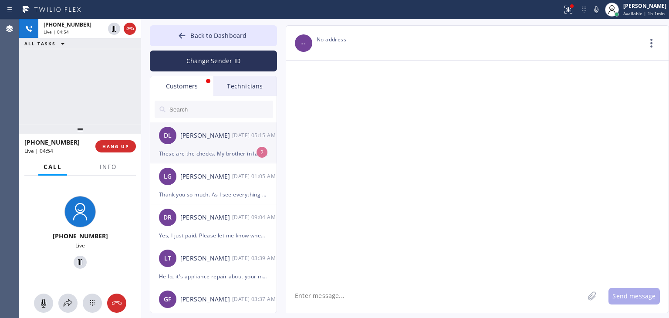
click at [237, 134] on div "[DATE] 05:15 AM" at bounding box center [254, 135] width 45 height 10
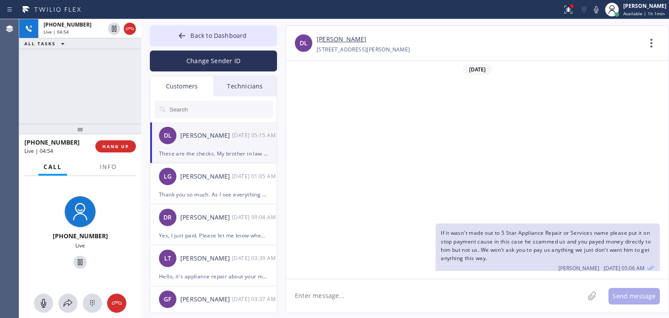
scroll to position [188, 0]
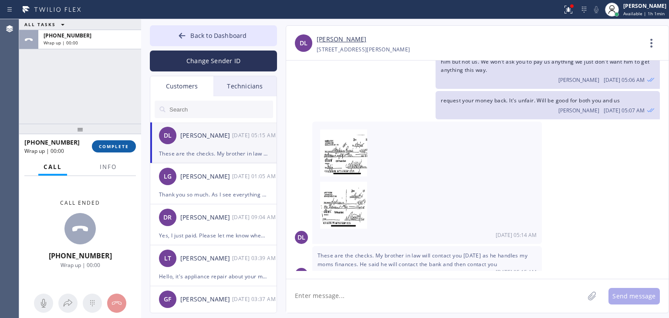
click at [120, 140] on button "COMPLETE" at bounding box center [114, 146] width 44 height 12
click at [337, 157] on img at bounding box center [346, 152] width 52 height 47
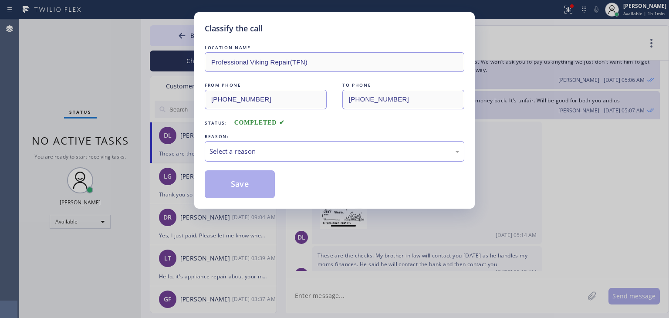
click at [505, 154] on div "Classify the call LOCATION NAME Professional Viking Repair(TFN) FROM PHONE [PHO…" at bounding box center [334, 159] width 669 height 318
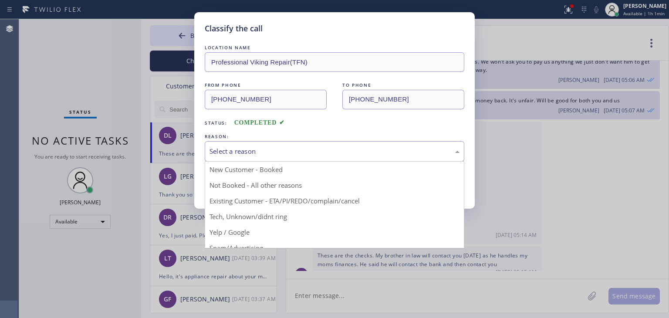
click at [396, 153] on div "Select a reason" at bounding box center [334, 151] width 250 height 10
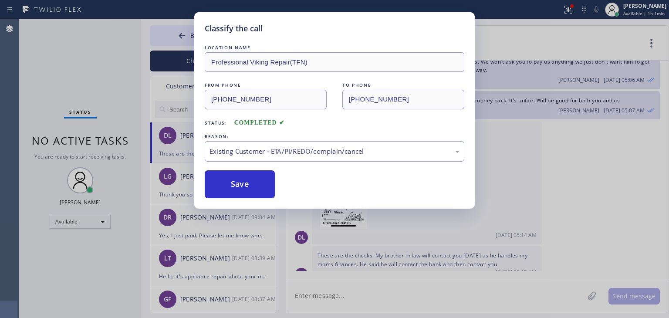
click at [246, 167] on div "LOCATION NAME Professional Viking Repair(TFN) FROM PHONE [PHONE_NUMBER] TO PHON…" at bounding box center [334, 120] width 259 height 155
click at [245, 174] on button "Save" at bounding box center [240, 184] width 70 height 28
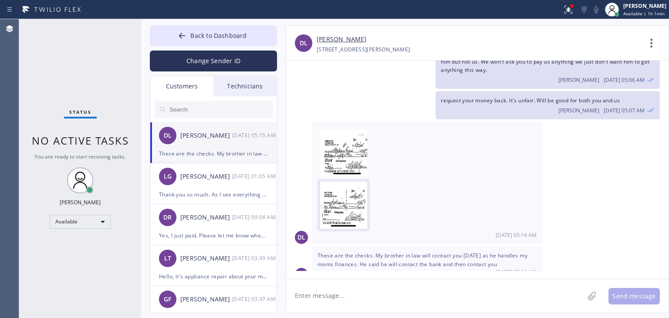
click at [345, 204] on img at bounding box center [346, 205] width 52 height 47
click at [434, 283] on textarea at bounding box center [435, 296] width 298 height 34
click at [338, 204] on img at bounding box center [346, 205] width 52 height 47
click at [344, 147] on img at bounding box center [346, 152] width 52 height 47
click at [348, 136] on img at bounding box center [346, 152] width 52 height 47
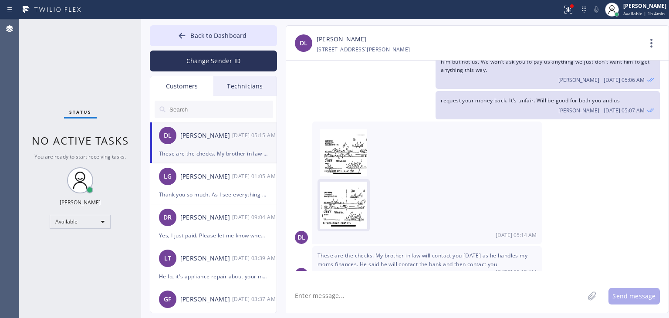
click at [347, 203] on img at bounding box center [346, 205] width 52 height 47
click at [409, 283] on textarea at bounding box center [435, 296] width 298 height 34
type textarea "Thank you so much. Will wait for your call"
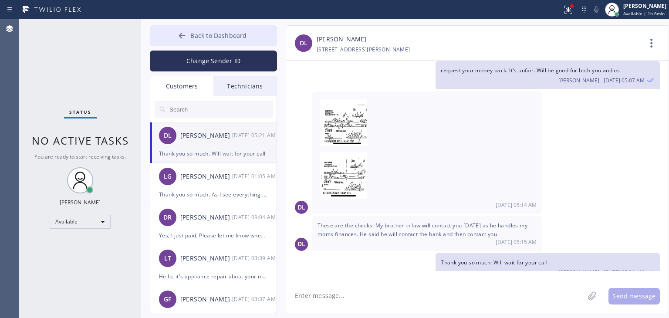
click at [250, 32] on button "Back to Dashboard" at bounding box center [213, 35] width 127 height 21
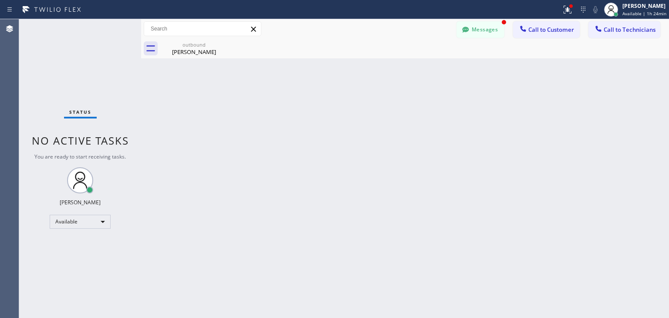
scroll to position [246, 0]
click at [478, 30] on button "Messages" at bounding box center [480, 29] width 48 height 17
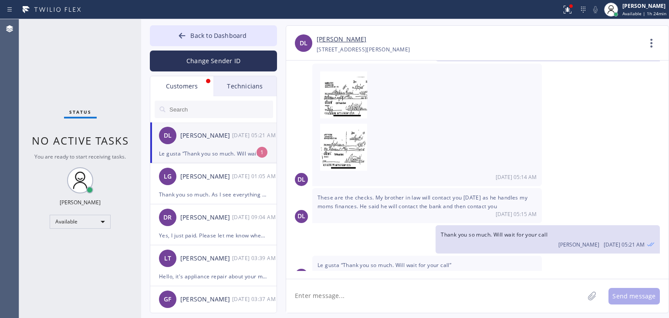
click at [219, 131] on div "[PERSON_NAME]" at bounding box center [206, 136] width 52 height 10
drag, startPoint x: 317, startPoint y: 250, endPoint x: 460, endPoint y: 247, distance: 142.4
click at [460, 256] on div "Le gusta “Thank you so much. Will wait for your call” [DATE] 05:21 AM" at bounding box center [426, 269] width 229 height 26
click at [252, 28] on button "Back to Dashboard" at bounding box center [213, 35] width 127 height 21
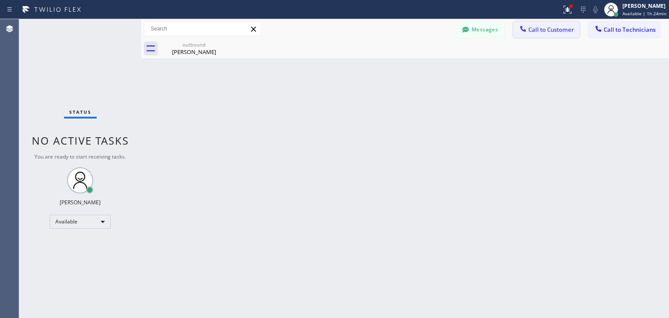
click at [547, 28] on span "Call to Customer" at bounding box center [551, 30] width 46 height 8
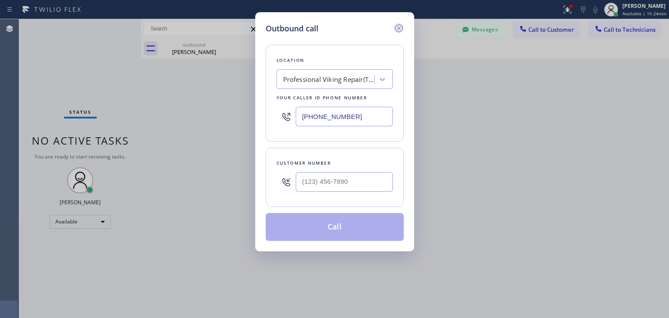
click at [399, 27] on icon at bounding box center [399, 28] width 10 height 10
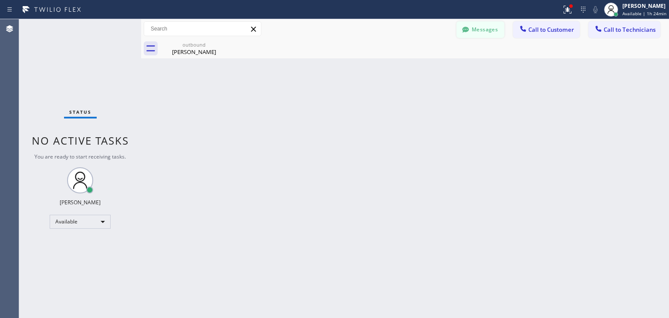
click at [472, 36] on button "Messages" at bounding box center [480, 29] width 48 height 17
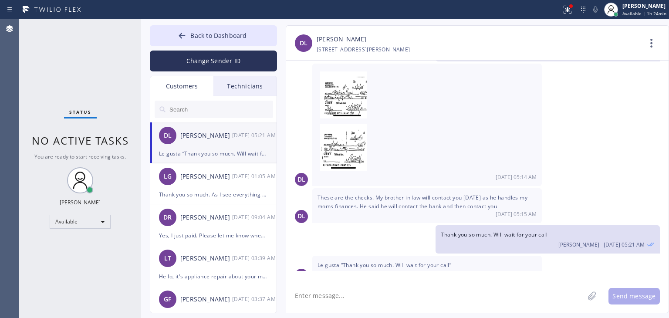
click at [193, 110] on input "text" at bounding box center [220, 109] width 104 height 17
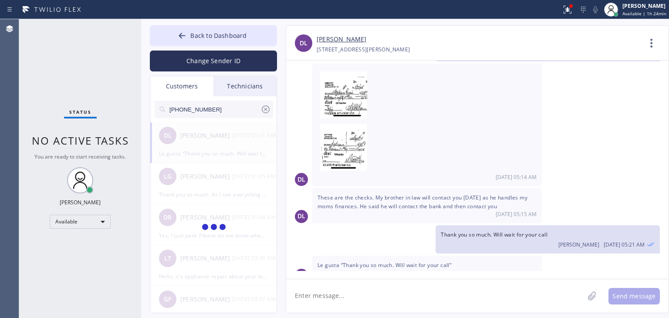
click at [216, 107] on input "[PHONE_NUMBER]" at bounding box center [214, 109] width 92 height 17
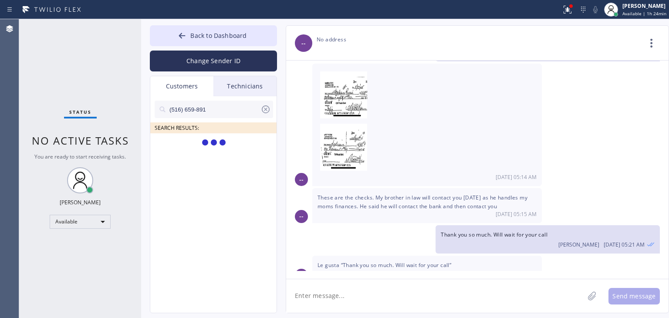
click at [228, 111] on input "(516) 659-891" at bounding box center [214, 109] width 92 height 17
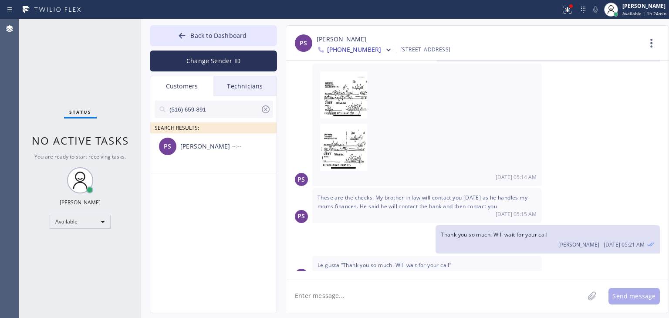
type input "(516) 659-891"
click at [203, 146] on ul "PS [PERSON_NAME] --:--" at bounding box center [213, 163] width 127 height 61
click at [239, 168] on li "PS [PERSON_NAME] --:--" at bounding box center [213, 153] width 127 height 41
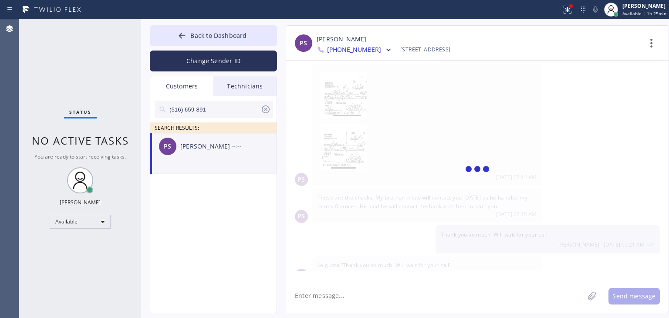
scroll to position [0, 0]
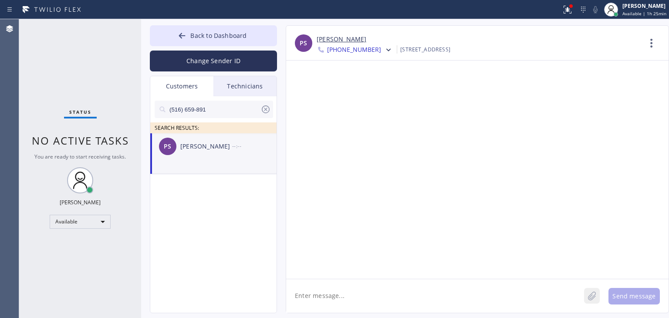
click at [593, 292] on icon at bounding box center [591, 295] width 9 height 11
click at [625, 298] on button "Send message" at bounding box center [633, 296] width 51 height 17
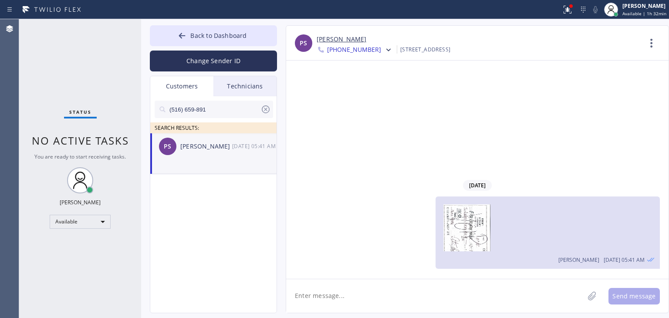
click at [268, 115] on div at bounding box center [265, 111] width 10 height 14
click at [243, 87] on div "Technicians" at bounding box center [244, 86] width 63 height 20
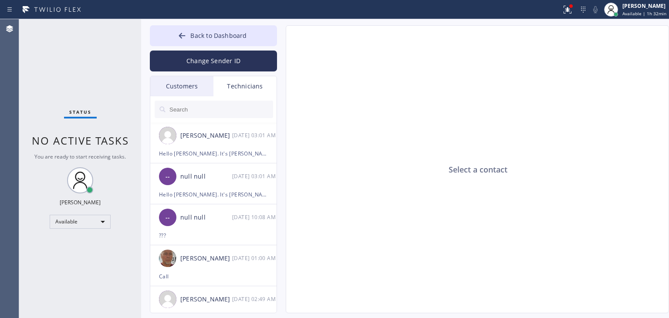
click at [179, 88] on div "Customers" at bounding box center [181, 86] width 63 height 20
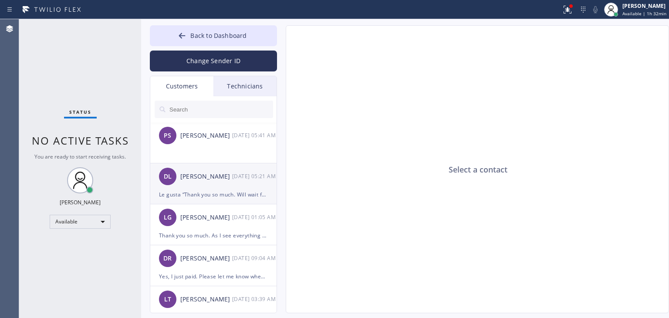
click at [213, 186] on div "DL [PERSON_NAME] [DATE] 05:21 AM" at bounding box center [213, 176] width 127 height 26
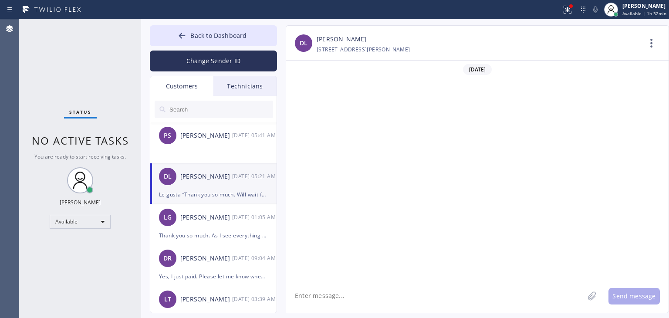
scroll to position [246, 0]
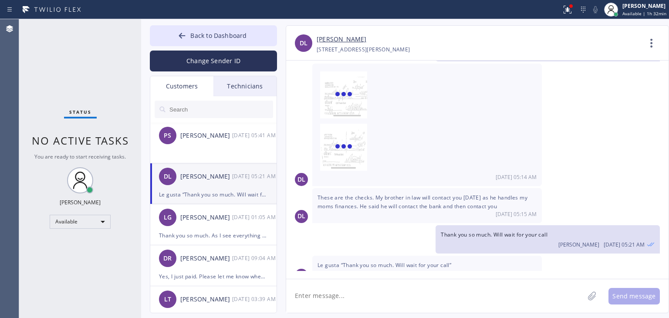
click at [371, 292] on textarea at bounding box center [435, 296] width 298 height 34
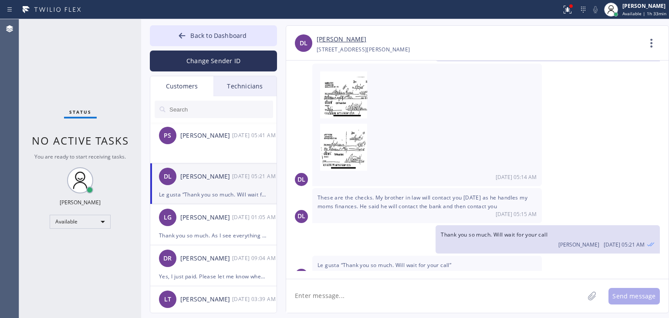
click at [384, 288] on textarea at bounding box center [435, 296] width 298 height 34
type textarea "W"
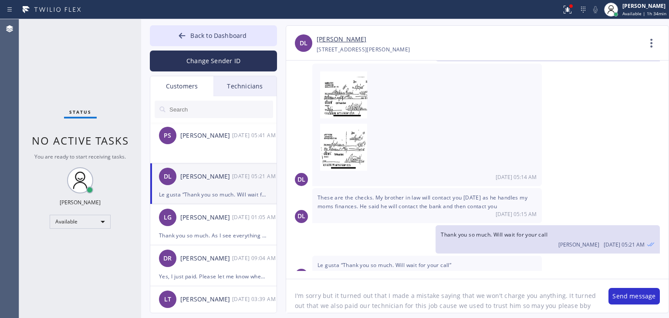
scroll to position [7, 0]
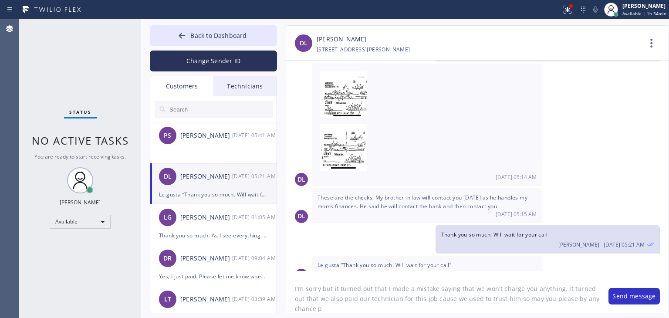
click at [403, 309] on textarea "I'm sorry but it turned out that I made a mistake saying that we won't charge y…" at bounding box center [442, 296] width 313 height 34
type textarea "I'm sorry but it turned out that I made a mistake saying that we won't charge y…"
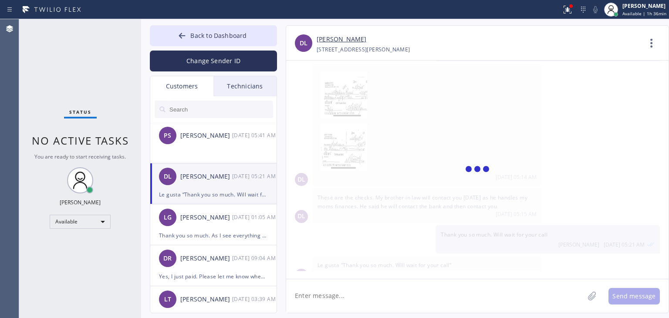
scroll to position [335, 0]
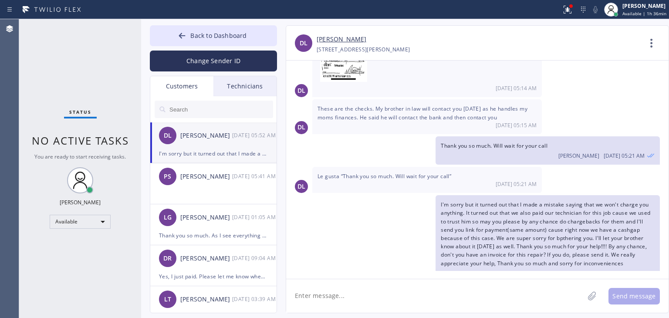
click at [540, 279] on textarea at bounding box center [435, 296] width 298 height 34
click at [257, 40] on button "Back to Dashboard" at bounding box center [213, 35] width 127 height 21
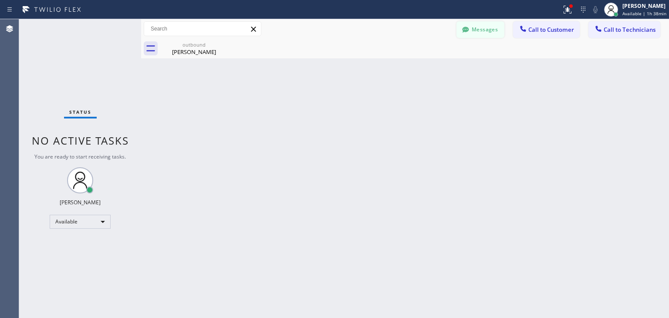
click at [472, 35] on button "Messages" at bounding box center [480, 29] width 48 height 17
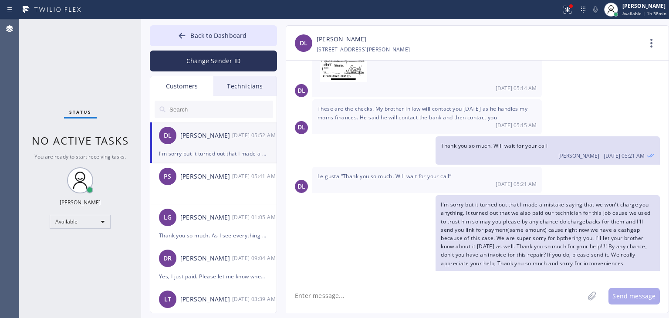
click at [364, 297] on textarea at bounding box center [435, 296] width 298 height 34
type textarea "I"
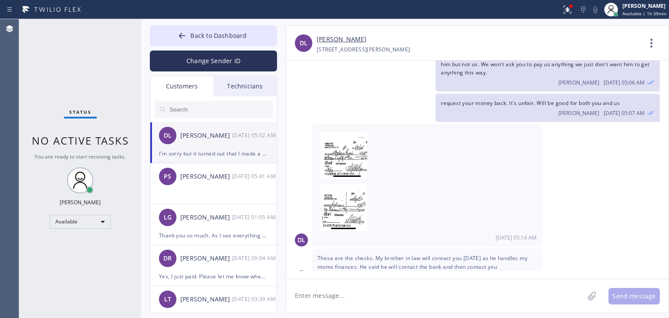
scroll to position [185, 0]
click at [244, 87] on div "Technicians" at bounding box center [244, 86] width 63 height 20
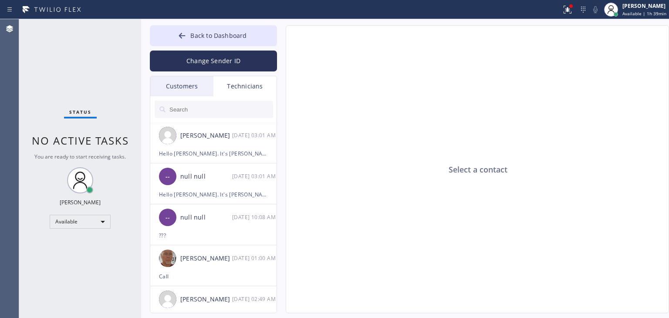
click at [195, 82] on div "Customers" at bounding box center [181, 86] width 63 height 20
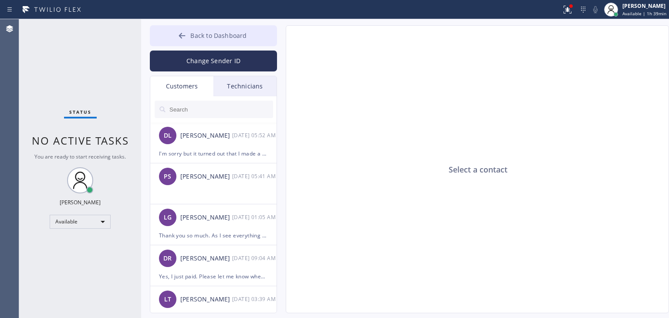
click at [215, 33] on span "Back to Dashboard" at bounding box center [218, 35] width 56 height 8
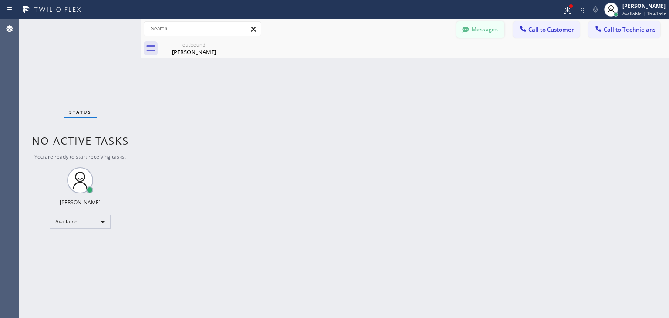
click at [485, 23] on button "Messages" at bounding box center [480, 29] width 48 height 17
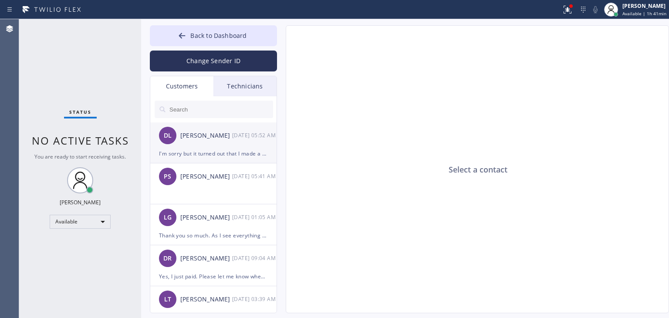
click at [193, 150] on div "I'm sorry but it turned out that I made a mistake saying that we won't charge y…" at bounding box center [213, 153] width 109 height 10
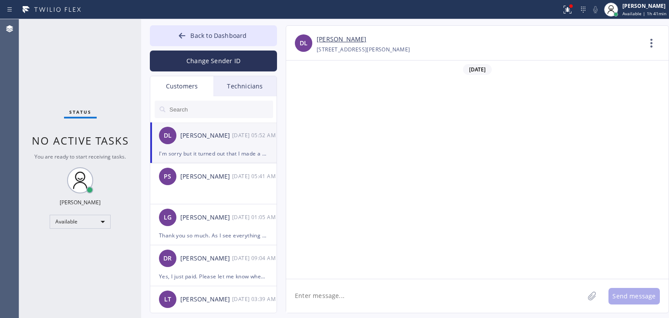
scroll to position [335, 0]
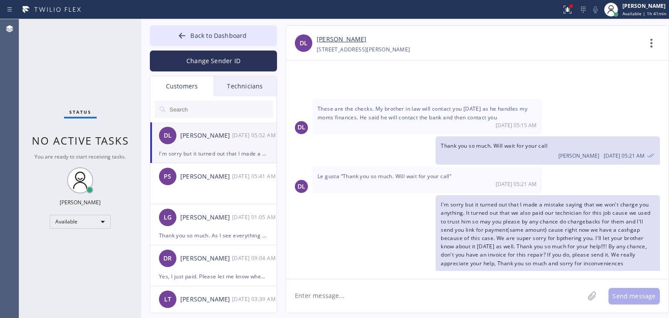
click at [418, 287] on textarea at bounding box center [435, 296] width 298 height 34
